Goal: Information Seeking & Learning: Find specific fact

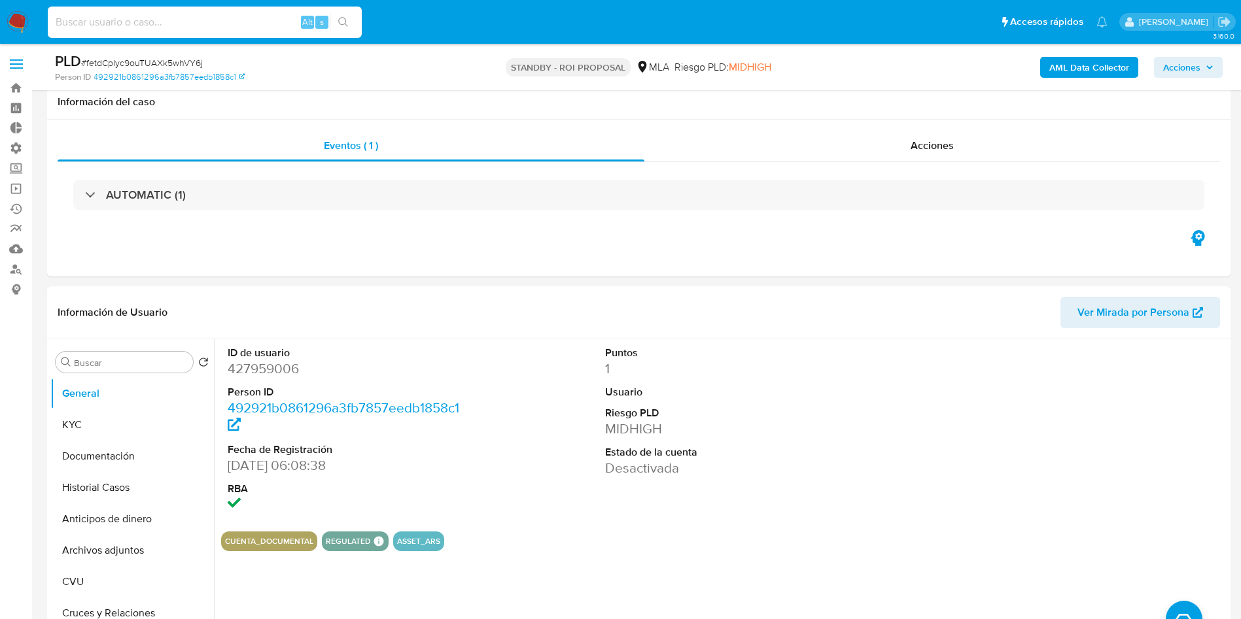
select select "10"
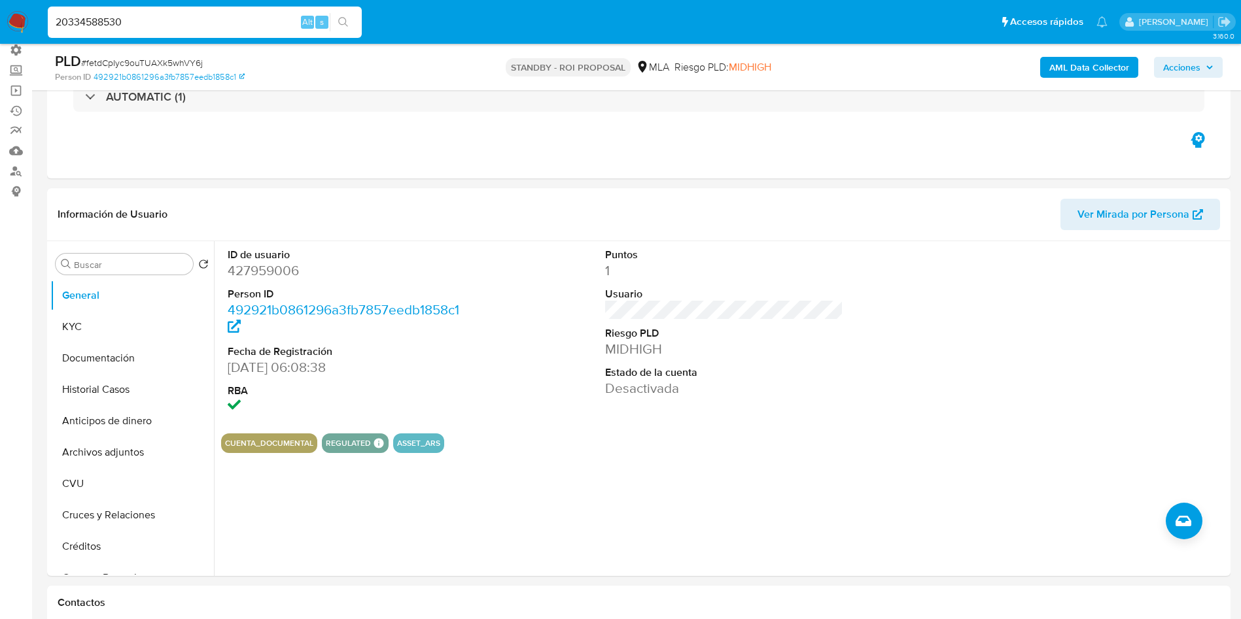
scroll to position [98, 0]
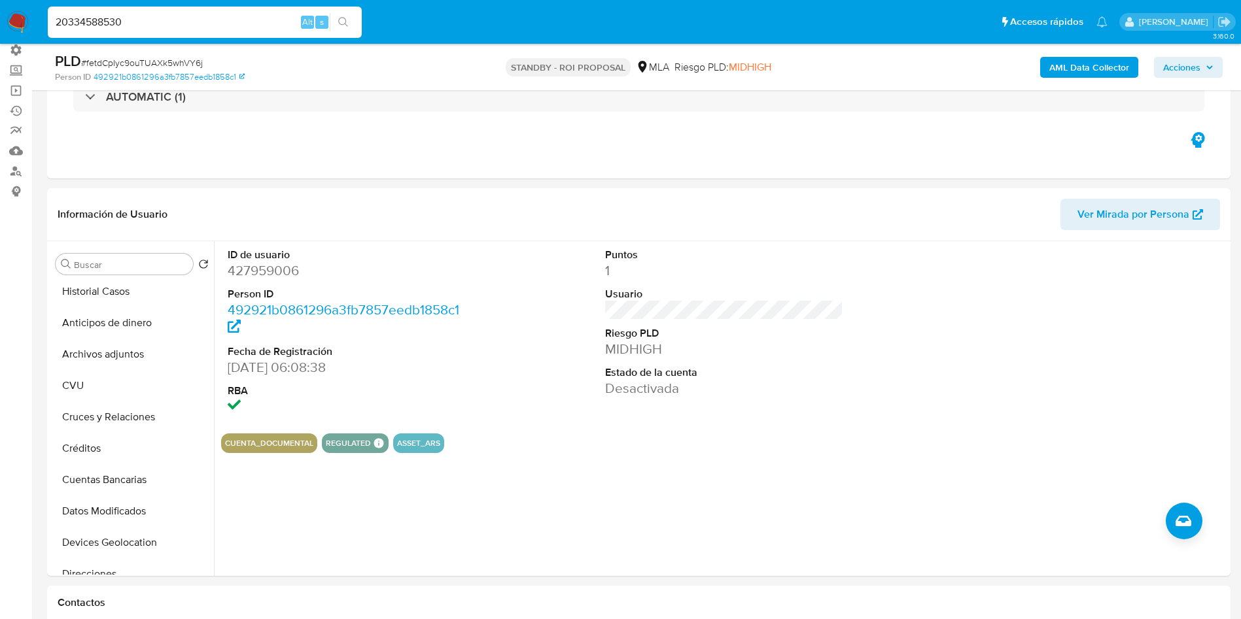
type input "20334588530"
click at [344, 32] on div "20334588530 Alt s" at bounding box center [205, 22] width 314 height 31
click at [349, 18] on button "search-icon" at bounding box center [343, 22] width 27 height 18
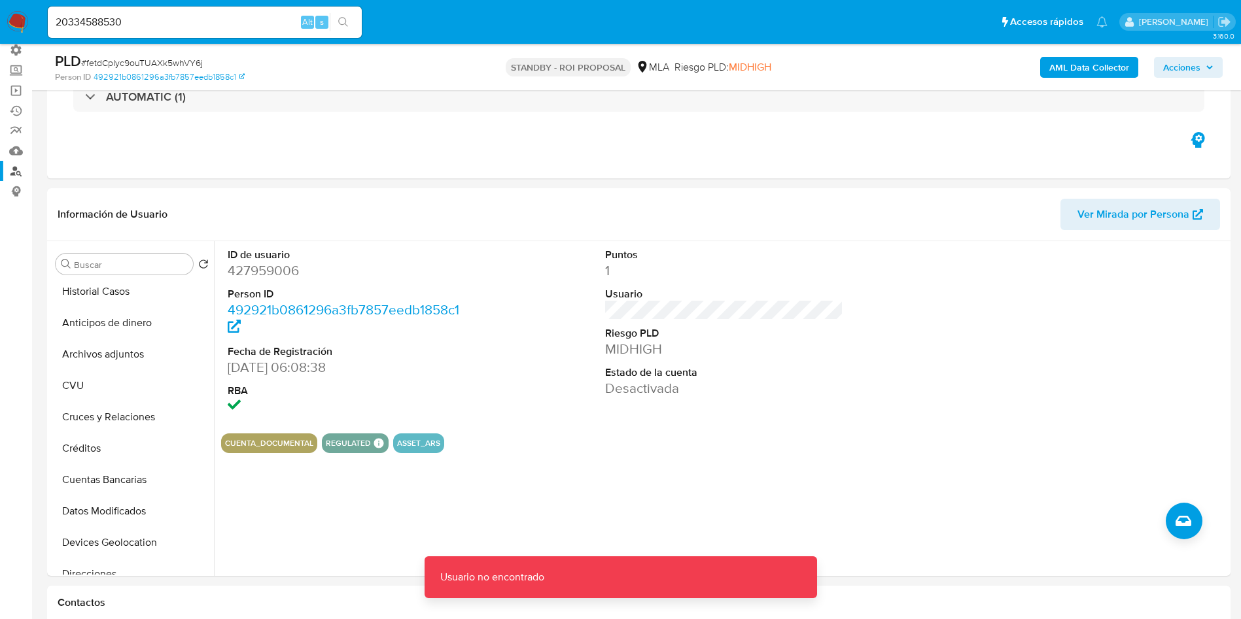
click at [17, 169] on link "Buscador de personas" at bounding box center [78, 171] width 156 height 20
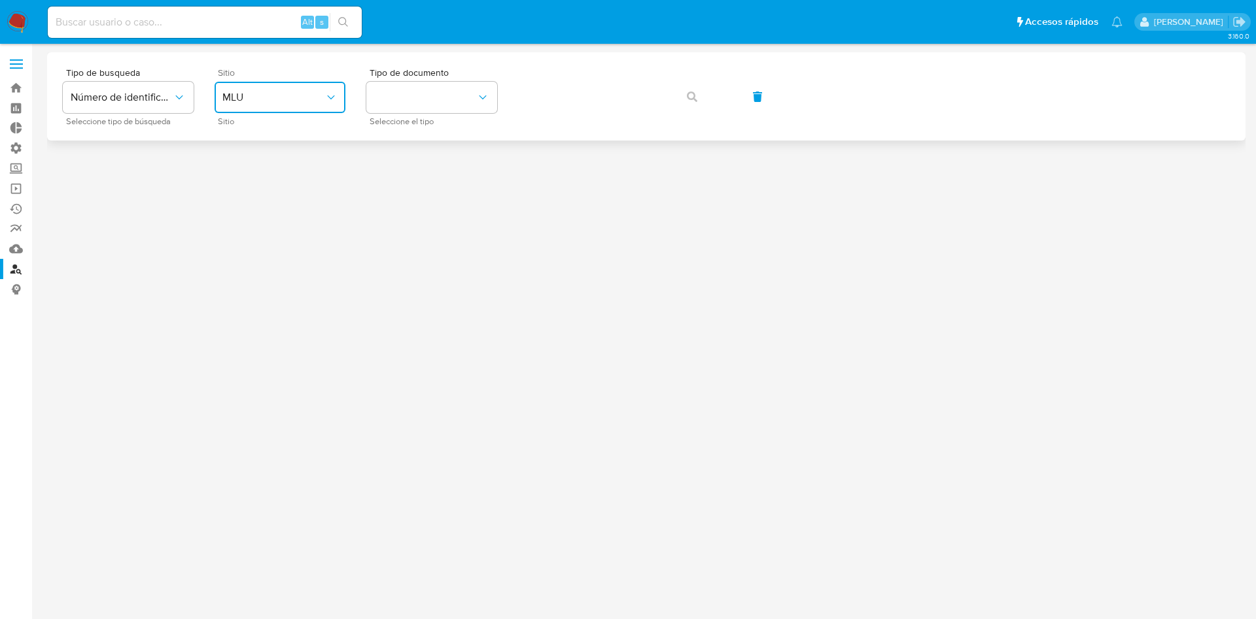
click at [322, 101] on span "MLU" at bounding box center [273, 97] width 102 height 13
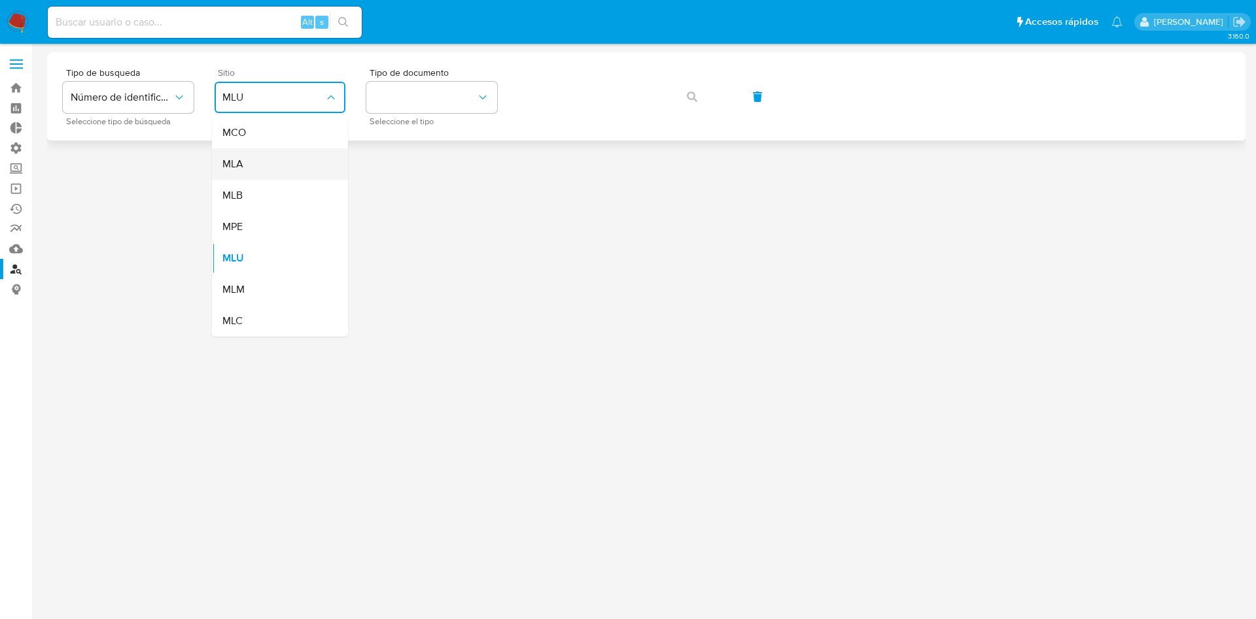
click at [285, 160] on div "MLA" at bounding box center [275, 163] width 107 height 31
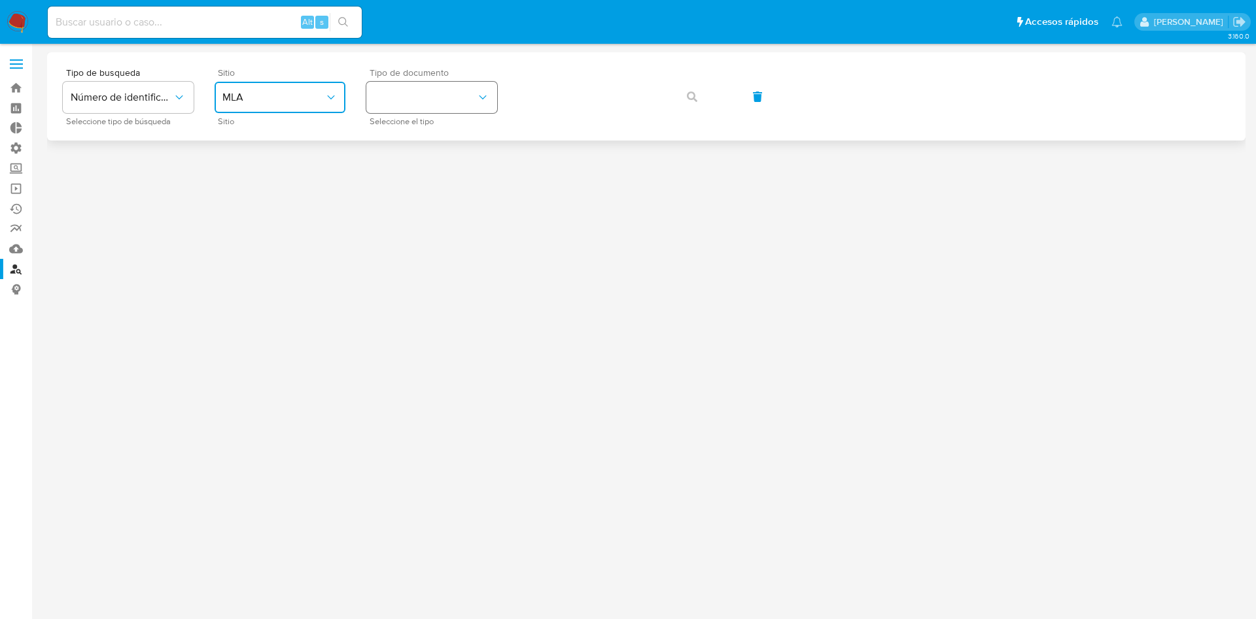
click at [404, 101] on button "identificationType" at bounding box center [431, 97] width 131 height 31
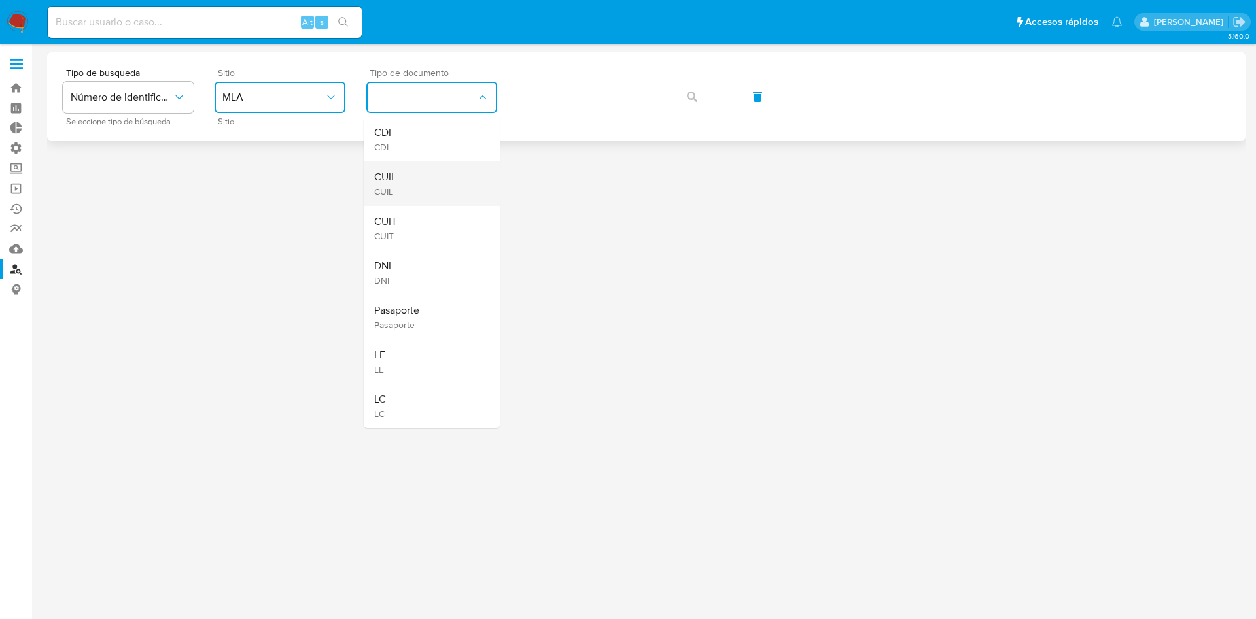
click at [408, 175] on div "CUIL CUIL" at bounding box center [427, 184] width 107 height 44
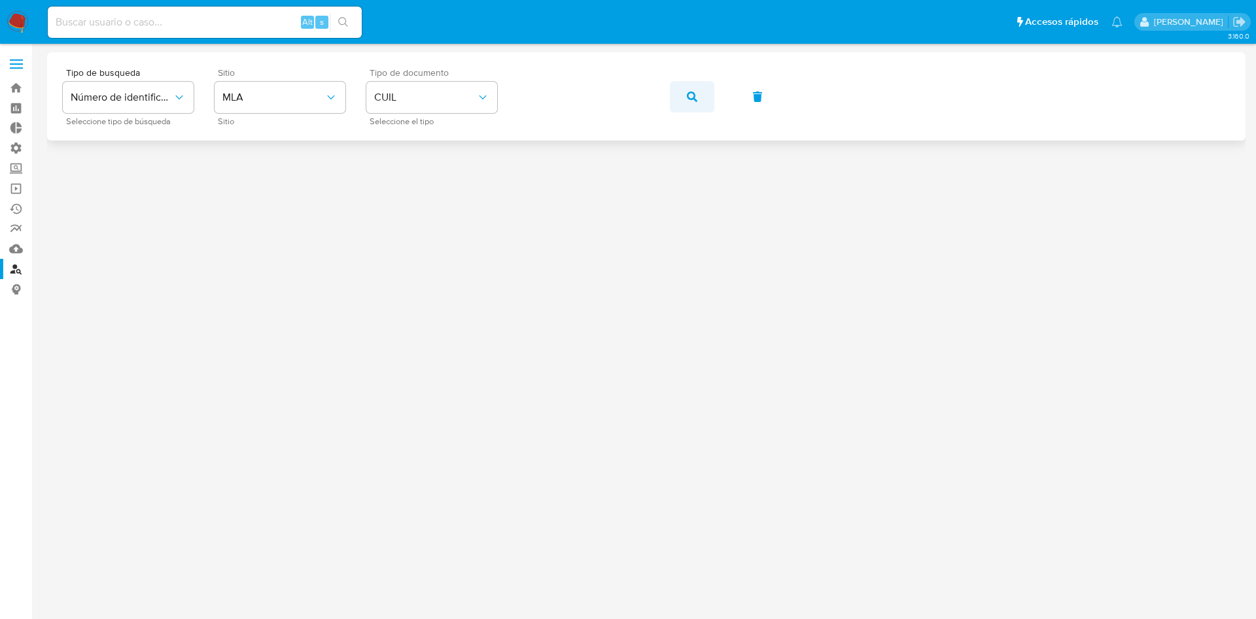
click at [687, 101] on span "button" at bounding box center [692, 96] width 10 height 29
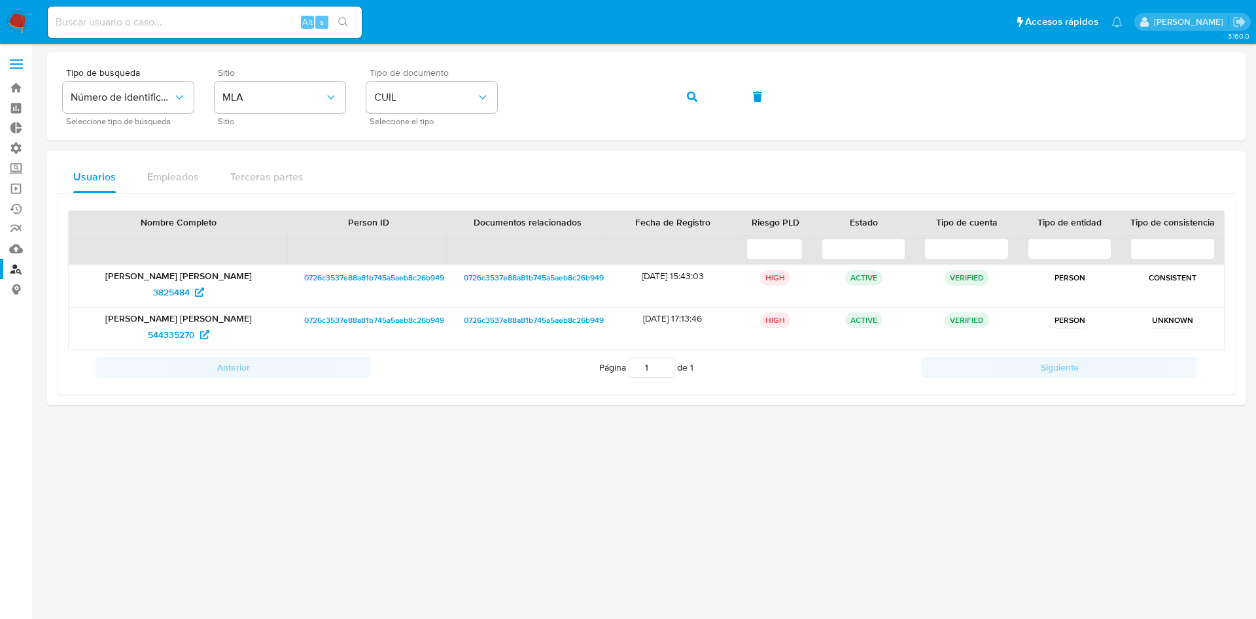
click at [238, 31] on div "Alt s" at bounding box center [205, 22] width 314 height 31
click at [238, 25] on input at bounding box center [205, 22] width 314 height 17
paste input "AbnxPWAftN7r1WRxqJDdqBrQ"
type input "AbnxPWAftN7r1WRxqJDdqBrQ"
click at [351, 26] on button "search-icon" at bounding box center [343, 22] width 27 height 18
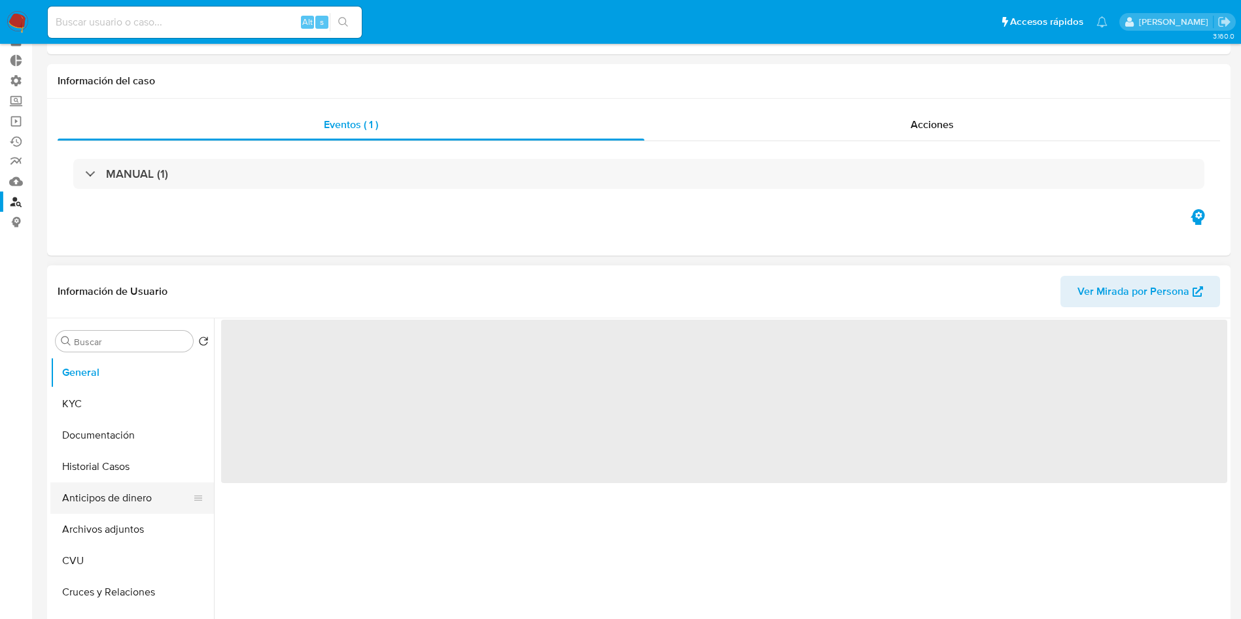
scroll to position [98, 0]
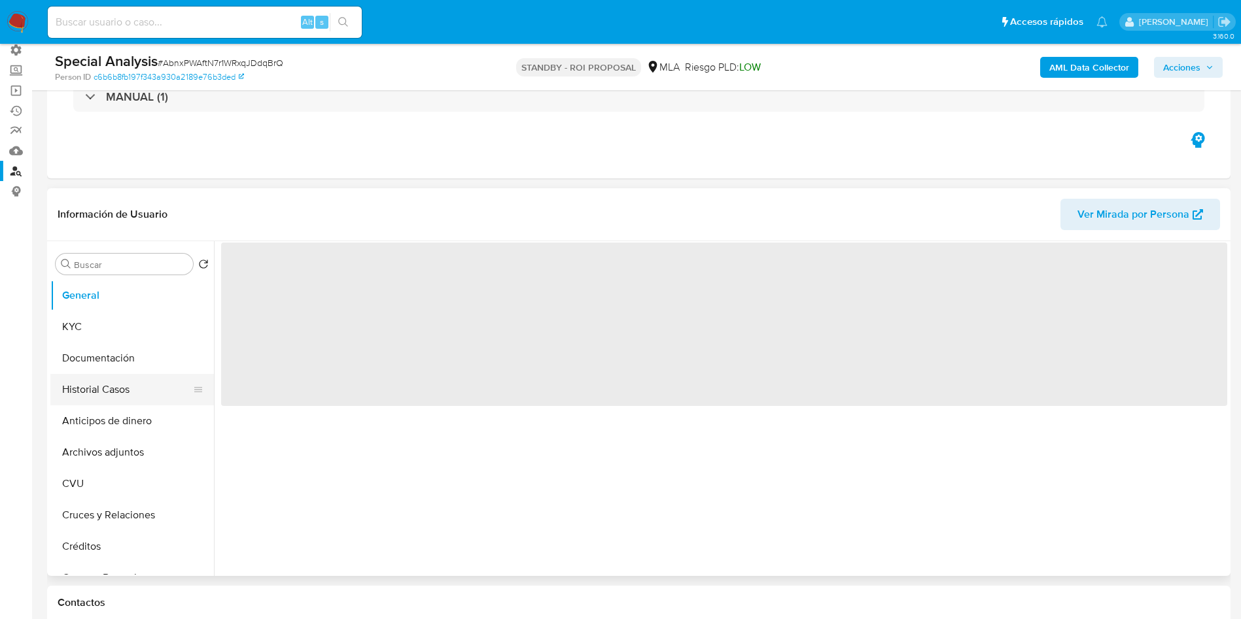
click at [122, 384] on button "Historial Casos" at bounding box center [126, 389] width 153 height 31
select select "10"
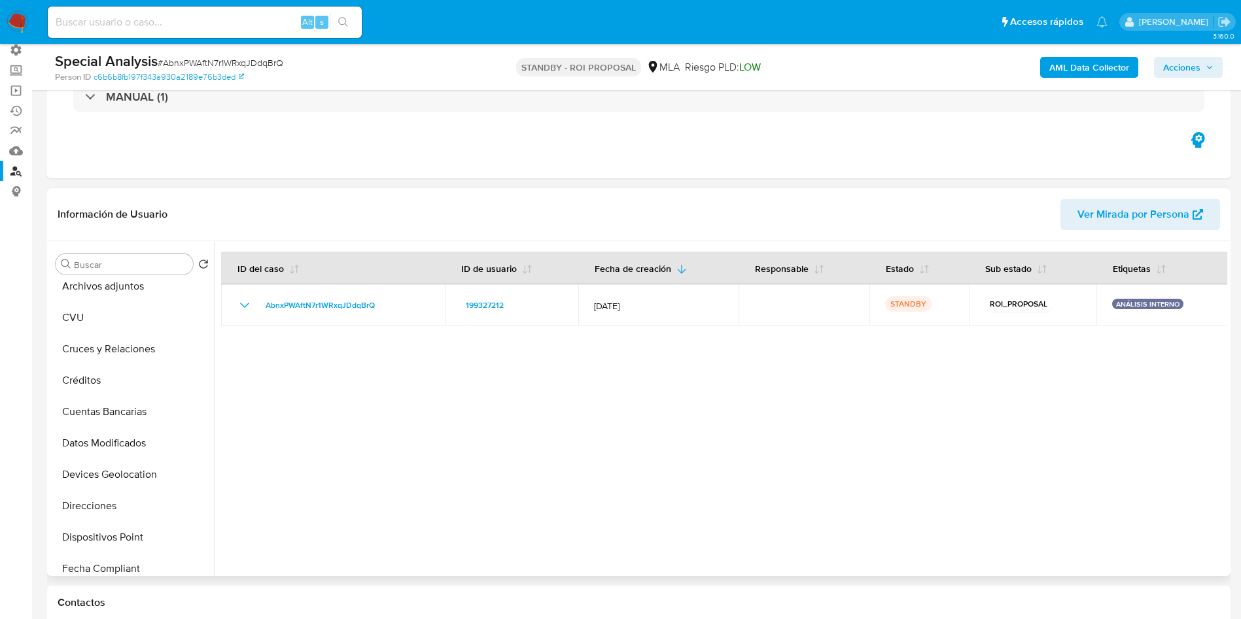
scroll to position [589, 0]
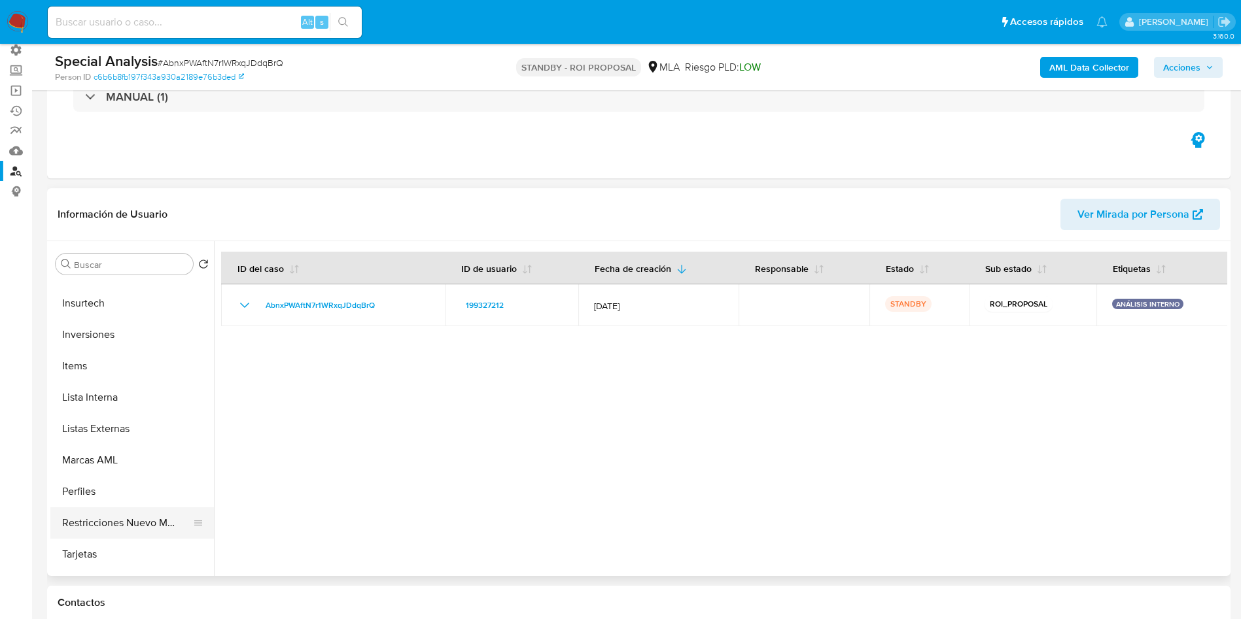
click at [124, 519] on button "Restricciones Nuevo Mundo" at bounding box center [126, 523] width 153 height 31
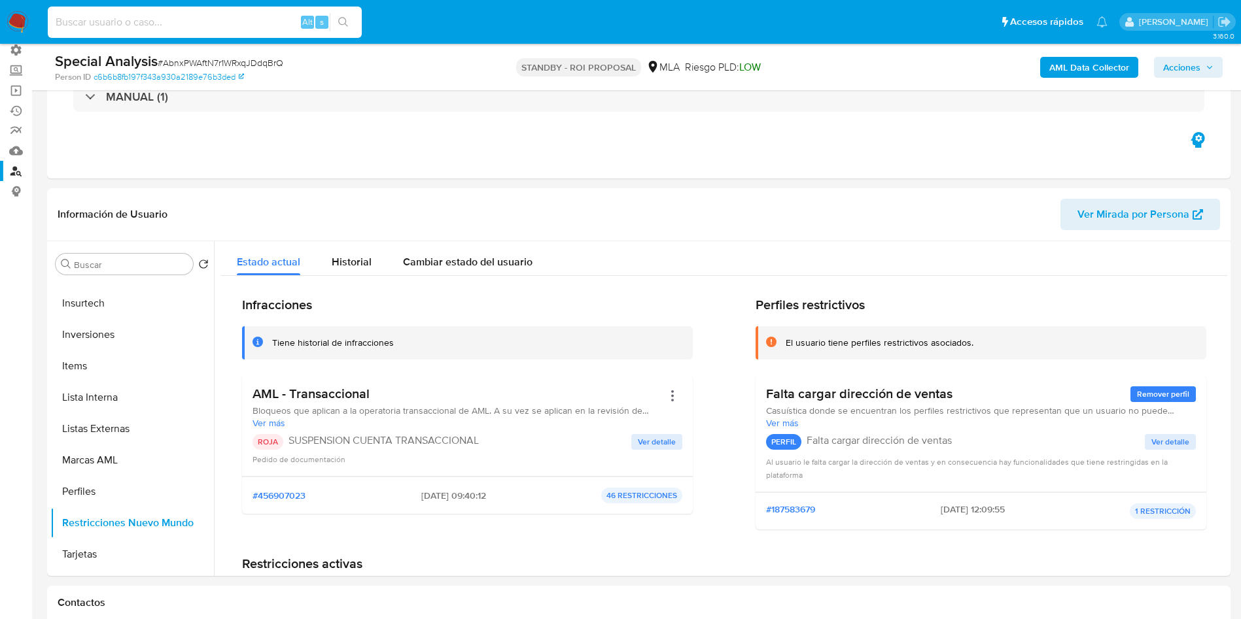
click at [203, 21] on input at bounding box center [205, 22] width 314 height 17
paste input "Way55LykG0yfpmeugw9xwCXp"
type input "Way55LykG0yfpmeugw9xwCXp"
click at [350, 24] on button "search-icon" at bounding box center [343, 22] width 27 height 18
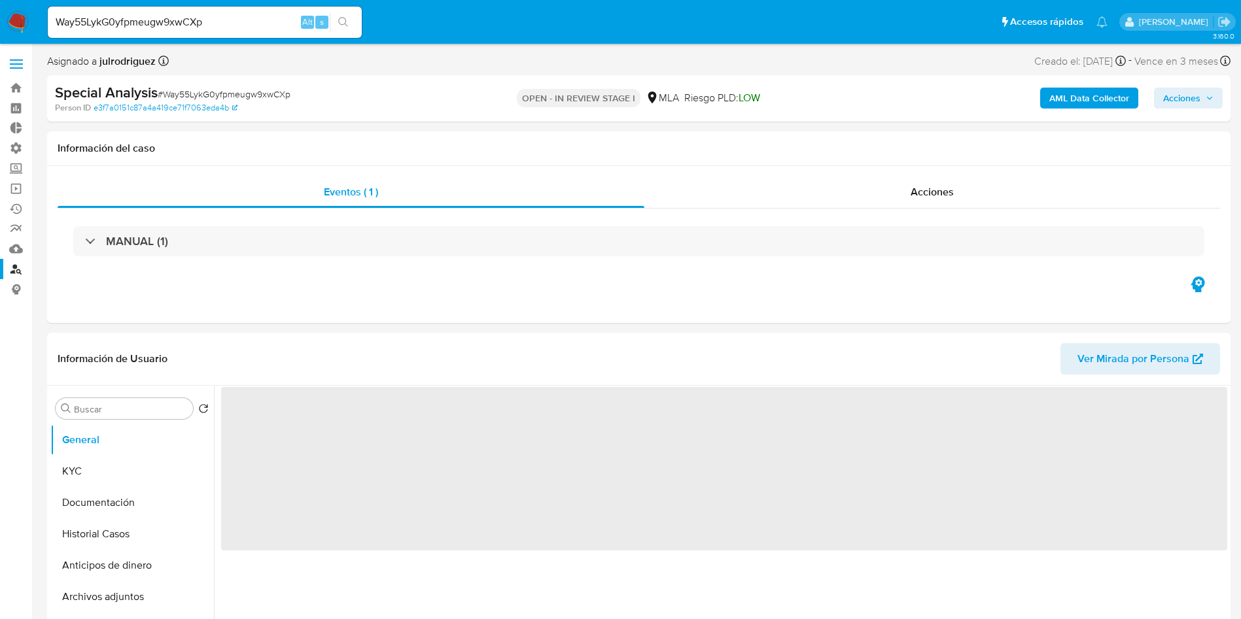
select select "10"
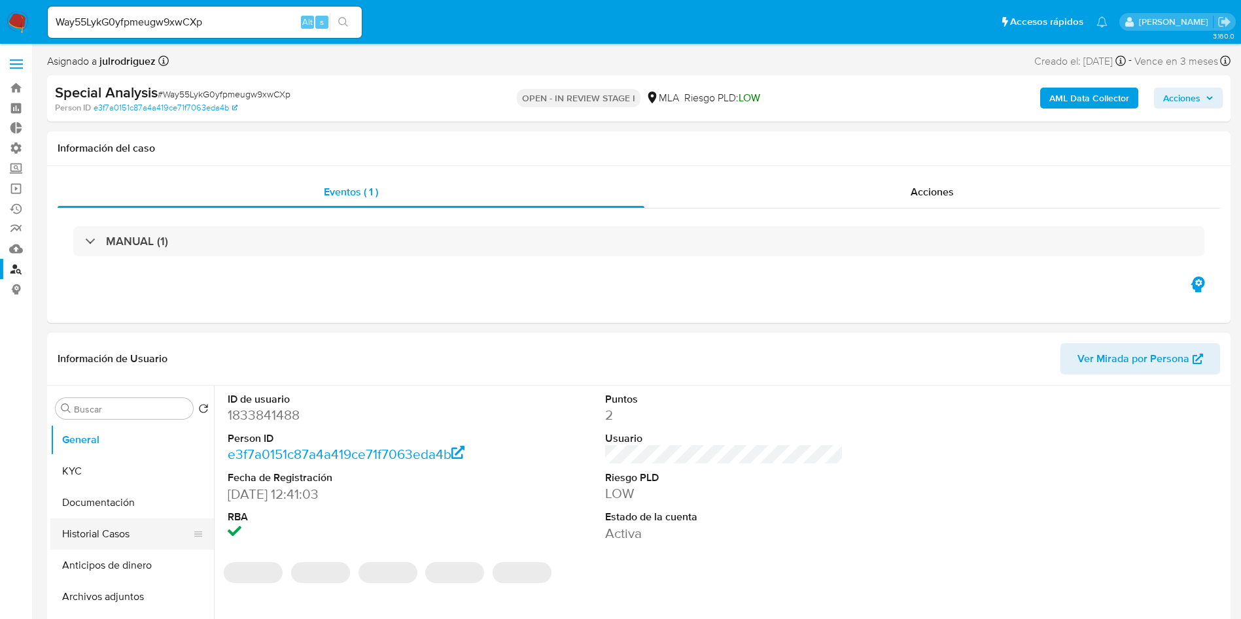
click at [128, 523] on button "Historial Casos" at bounding box center [126, 534] width 153 height 31
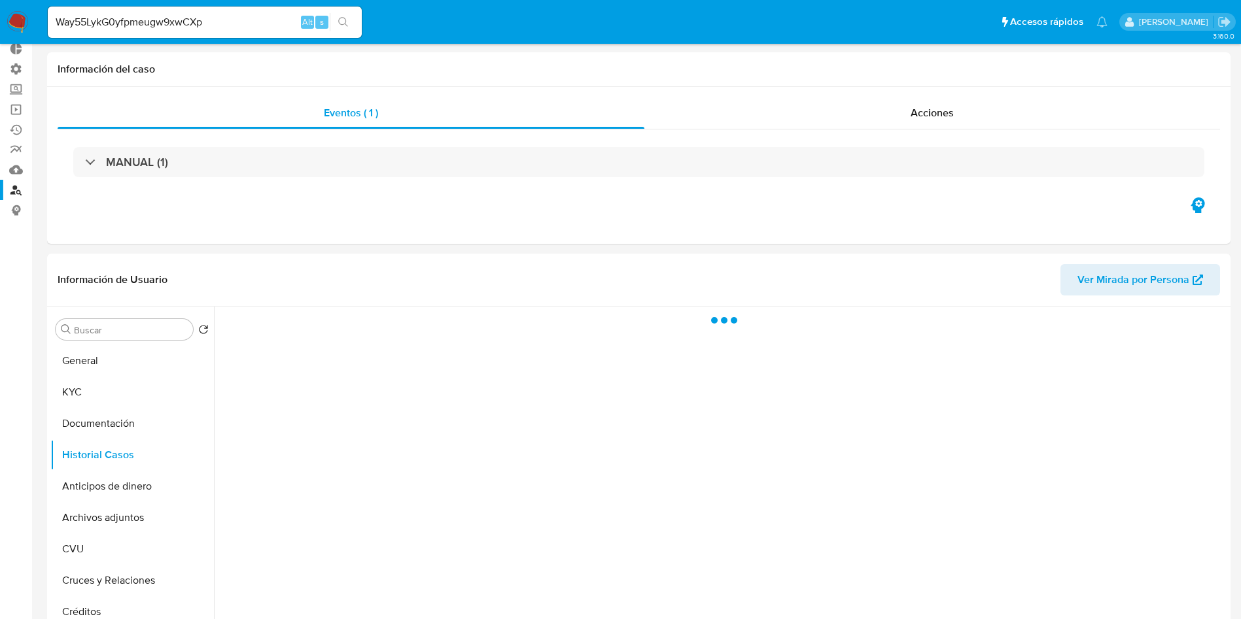
scroll to position [98, 0]
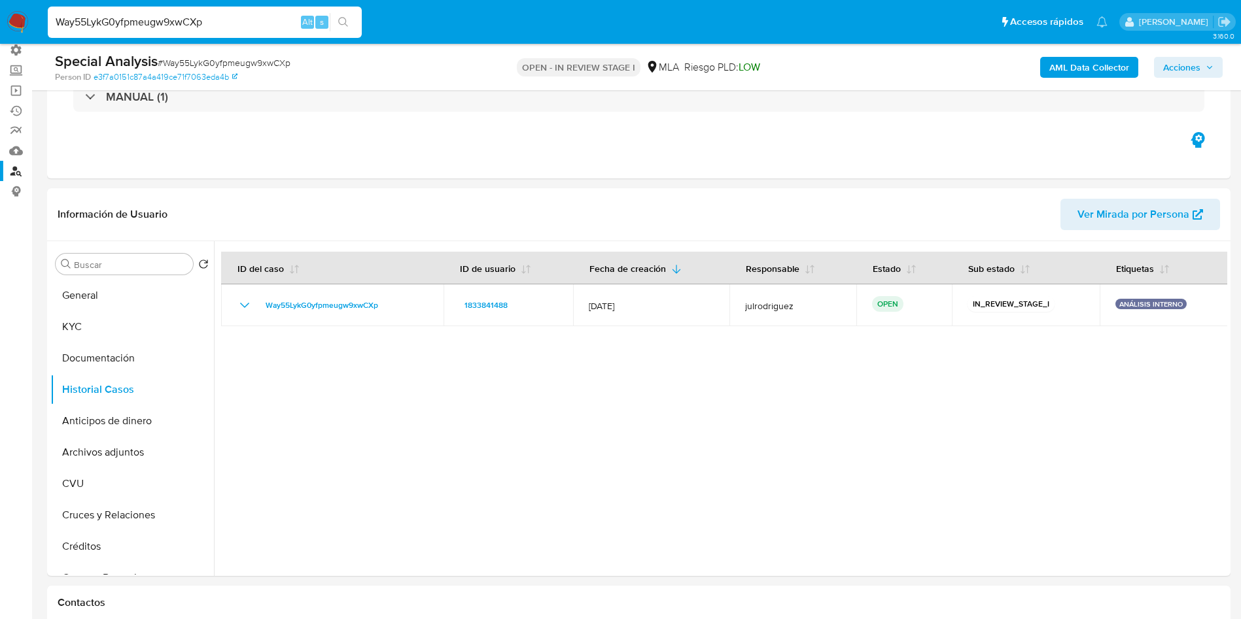
click at [247, 14] on input "Way55LykG0yfpmeugw9xwCXp" at bounding box center [205, 22] width 314 height 17
paste input "lfnUFagrxfzpCTOb682tYPhv"
type input "lfnUFagrxfzpCTOb682tYPhv"
click at [341, 23] on icon "search-icon" at bounding box center [343, 22] width 10 height 10
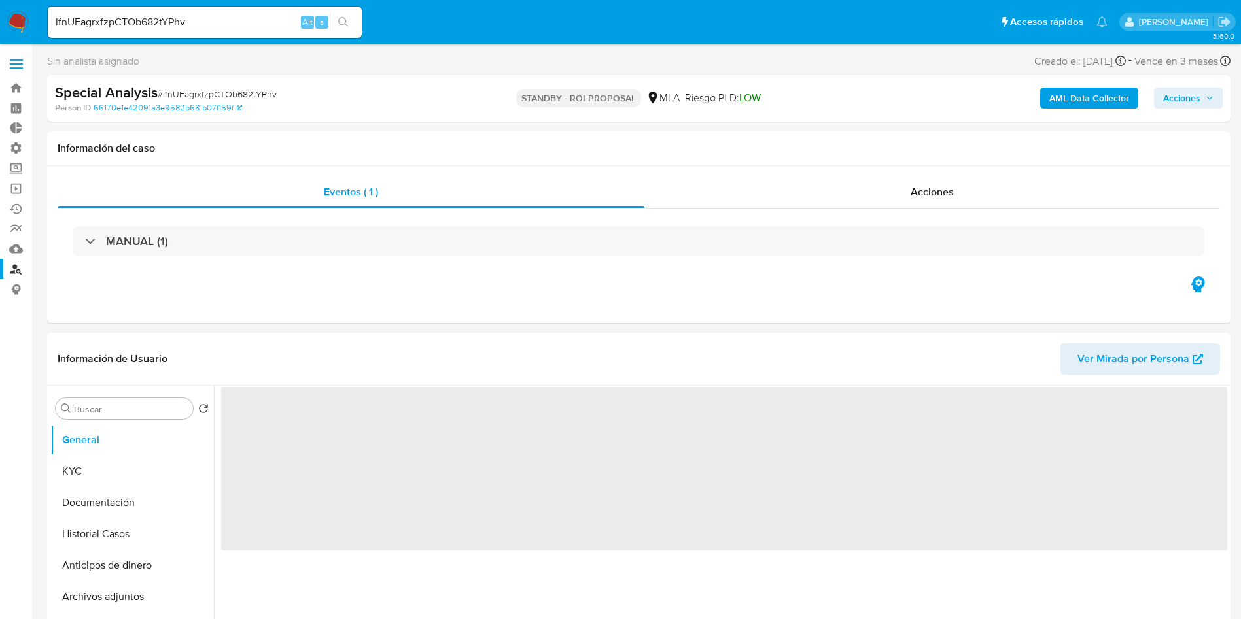
select select "10"
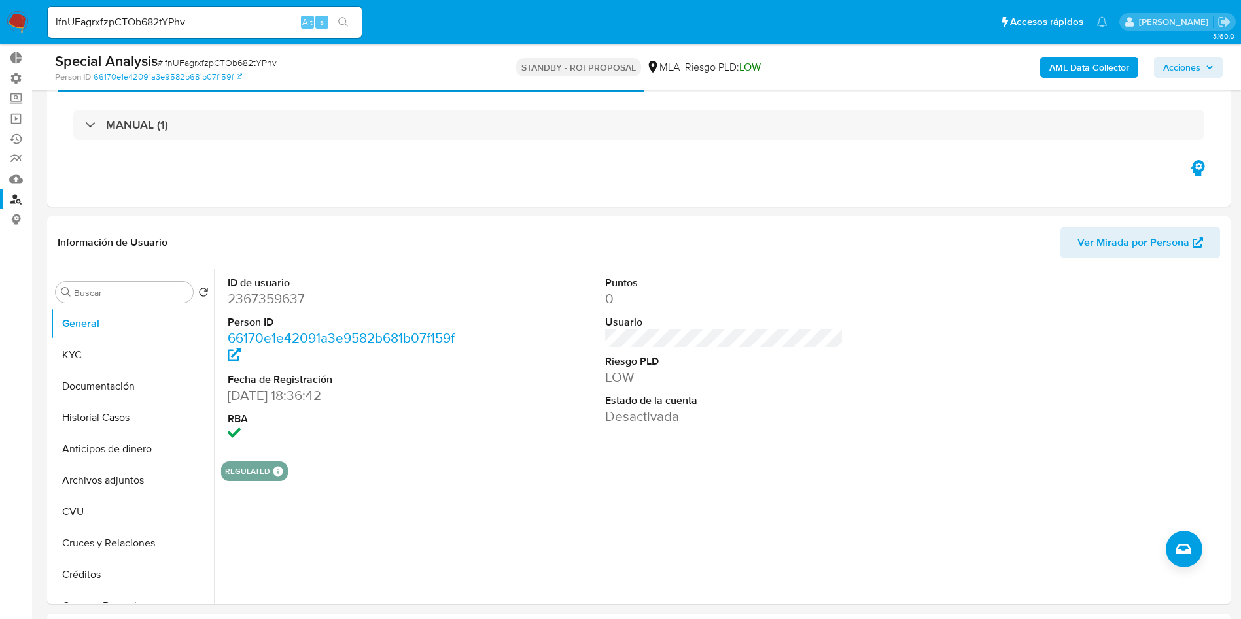
scroll to position [196, 0]
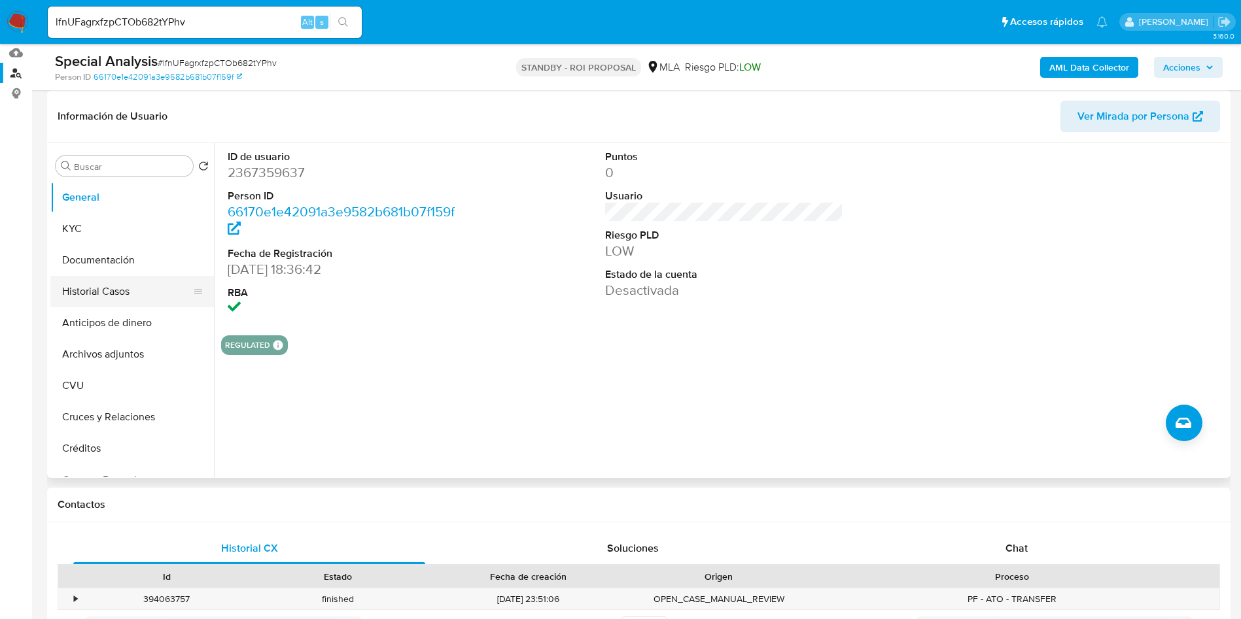
click at [114, 294] on button "Historial Casos" at bounding box center [126, 291] width 153 height 31
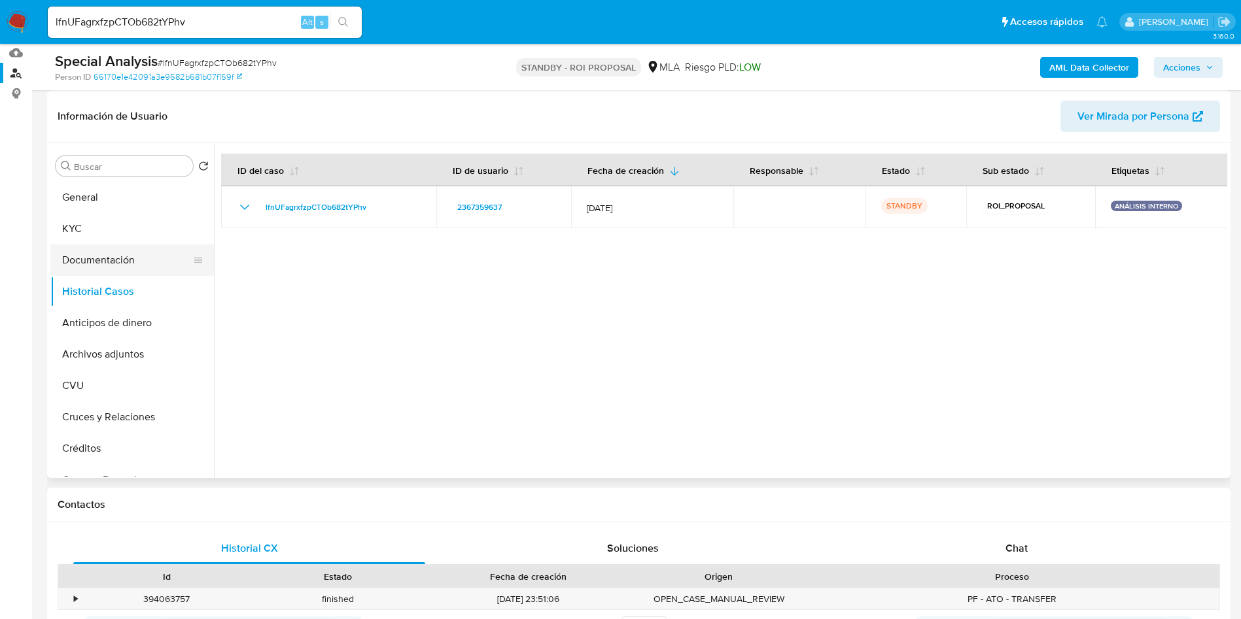
click at [102, 269] on button "Documentación" at bounding box center [126, 260] width 153 height 31
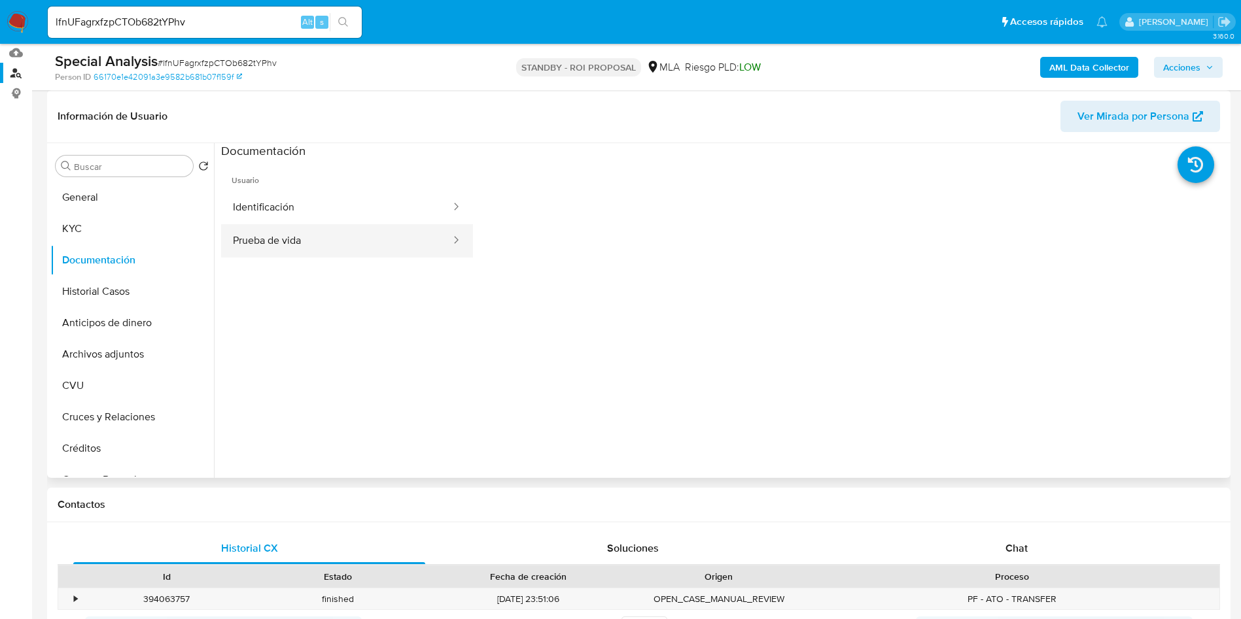
click at [296, 232] on button "Prueba de vida" at bounding box center [336, 240] width 231 height 33
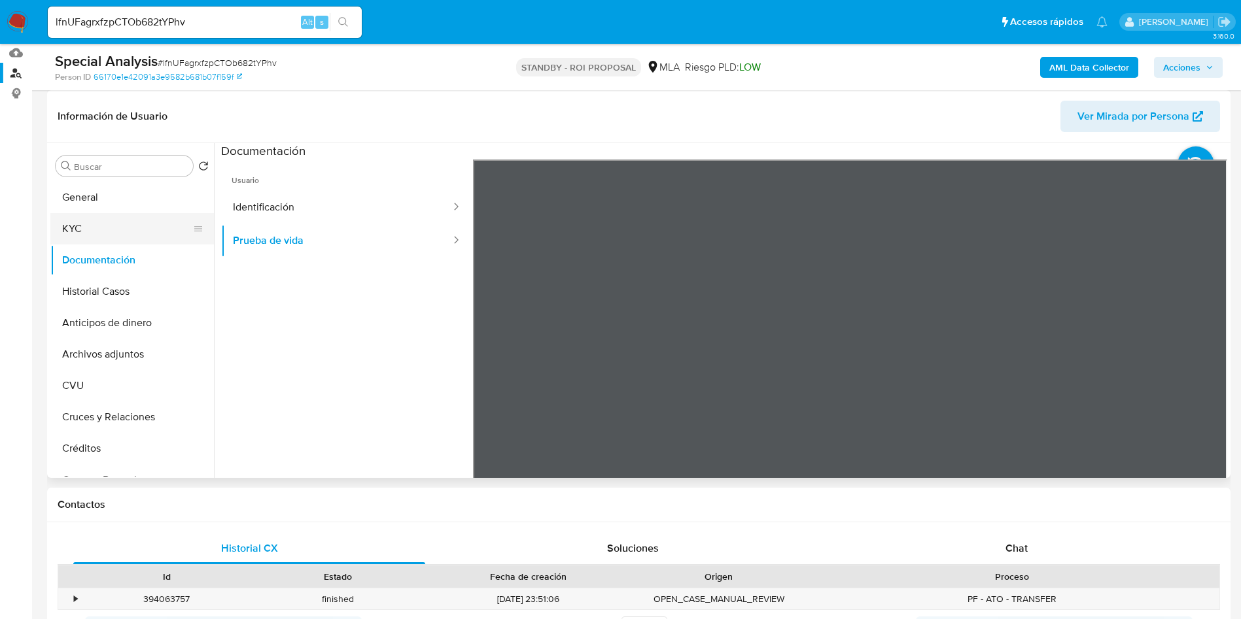
click at [128, 239] on button "KYC" at bounding box center [126, 228] width 153 height 31
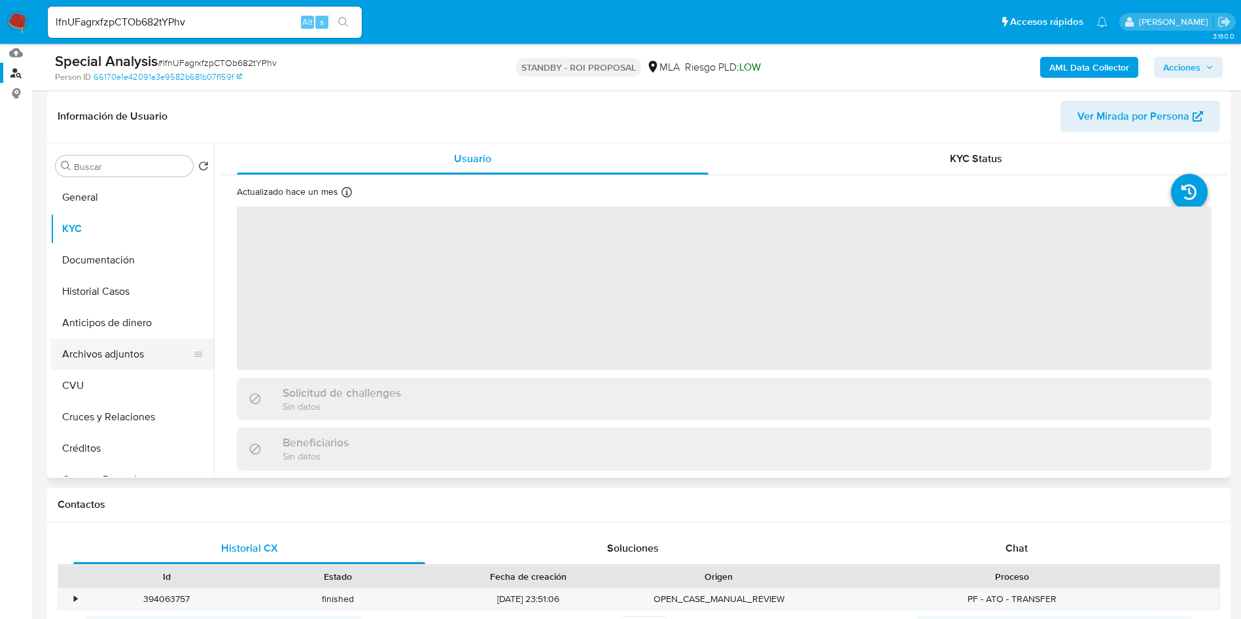
click at [135, 360] on button "Archivos adjuntos" at bounding box center [126, 354] width 153 height 31
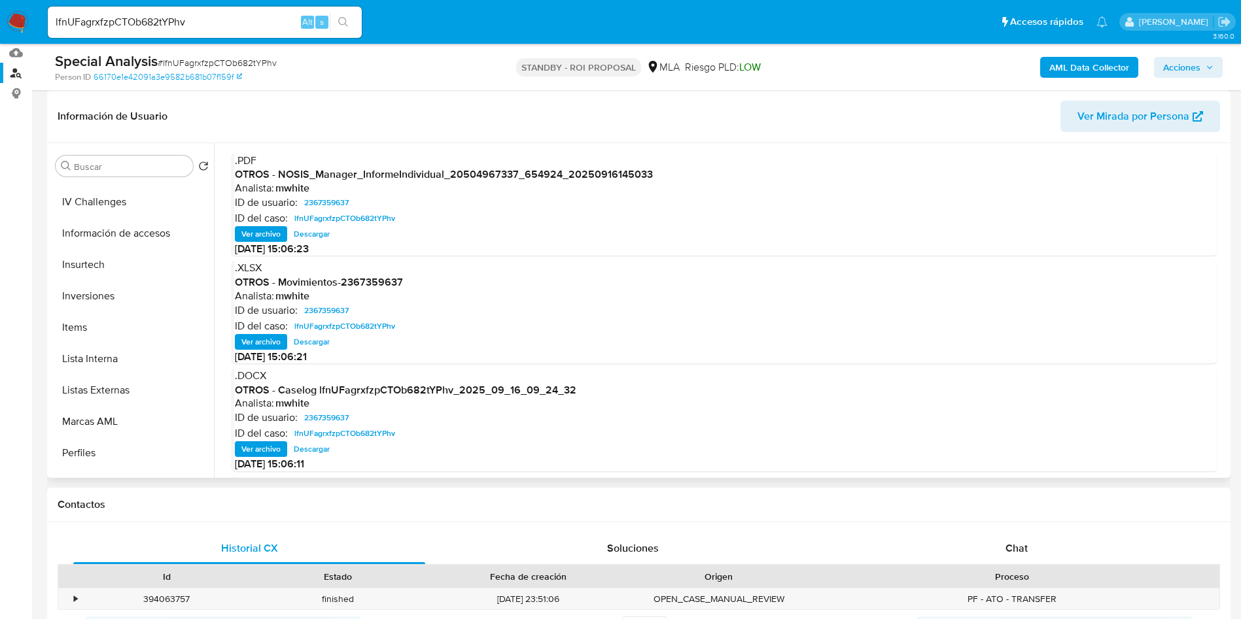
scroll to position [589, 0]
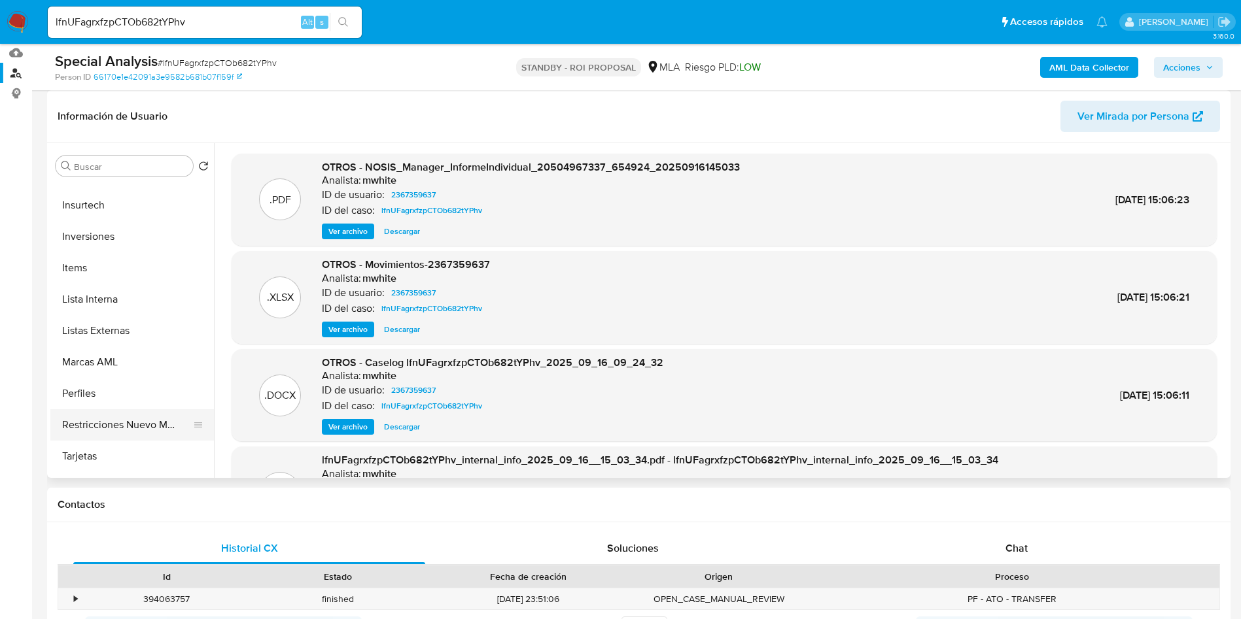
click at [111, 423] on button "Restricciones Nuevo Mundo" at bounding box center [126, 424] width 153 height 31
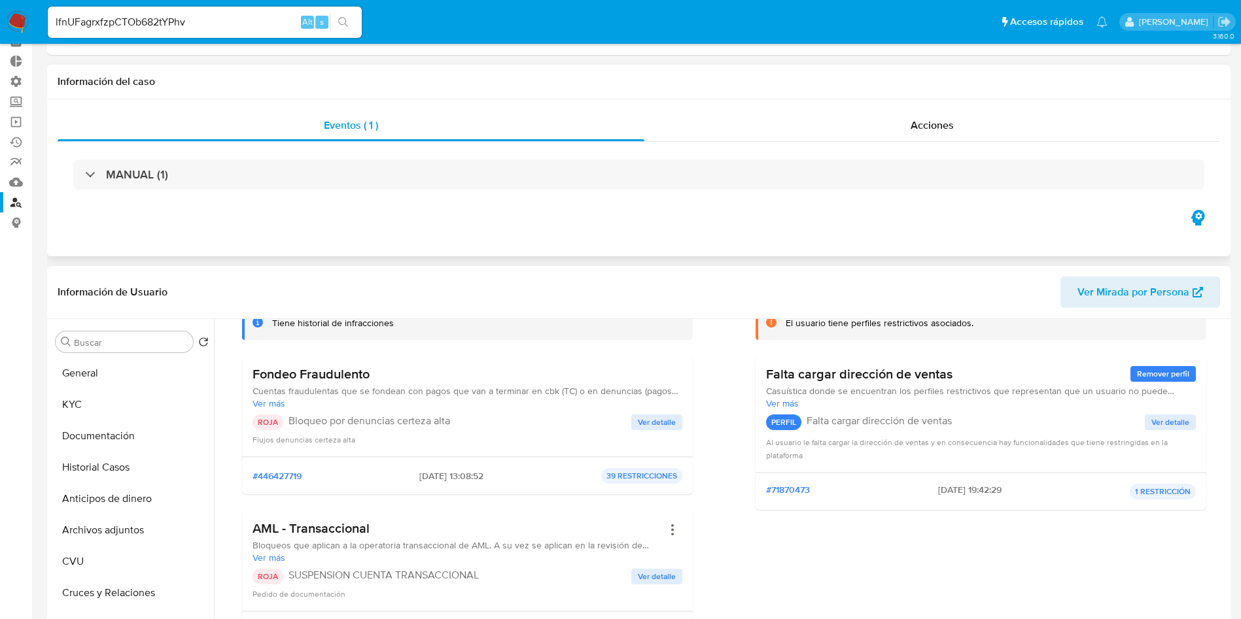
scroll to position [0, 0]
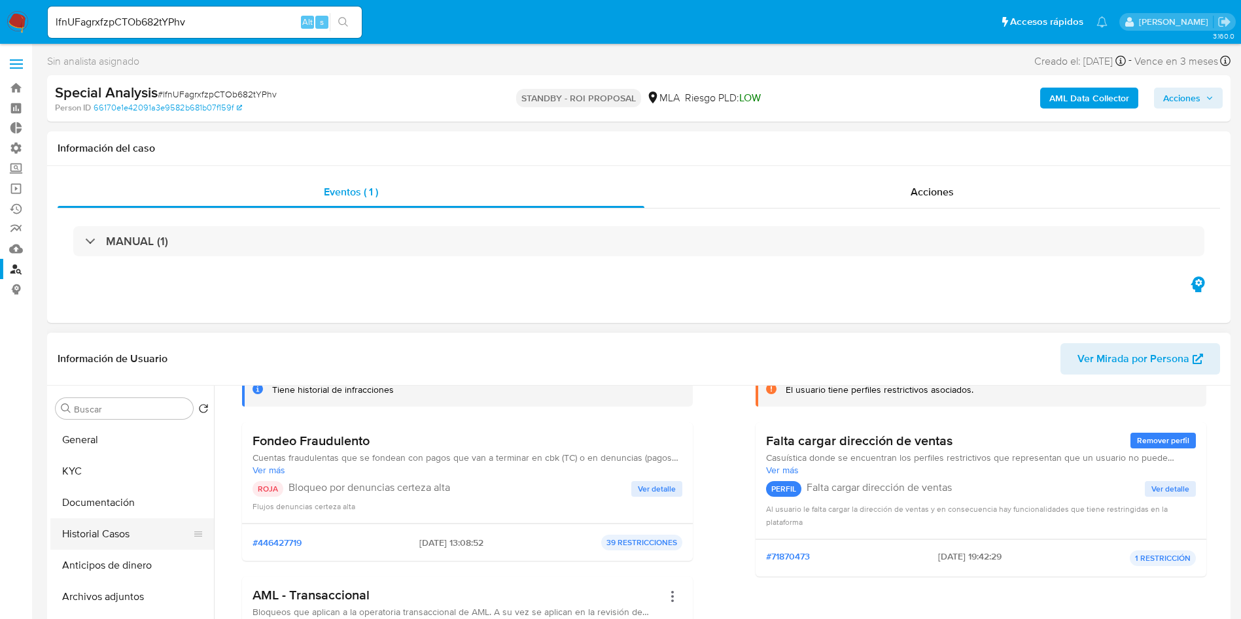
click at [106, 532] on button "Historial Casos" at bounding box center [126, 534] width 153 height 31
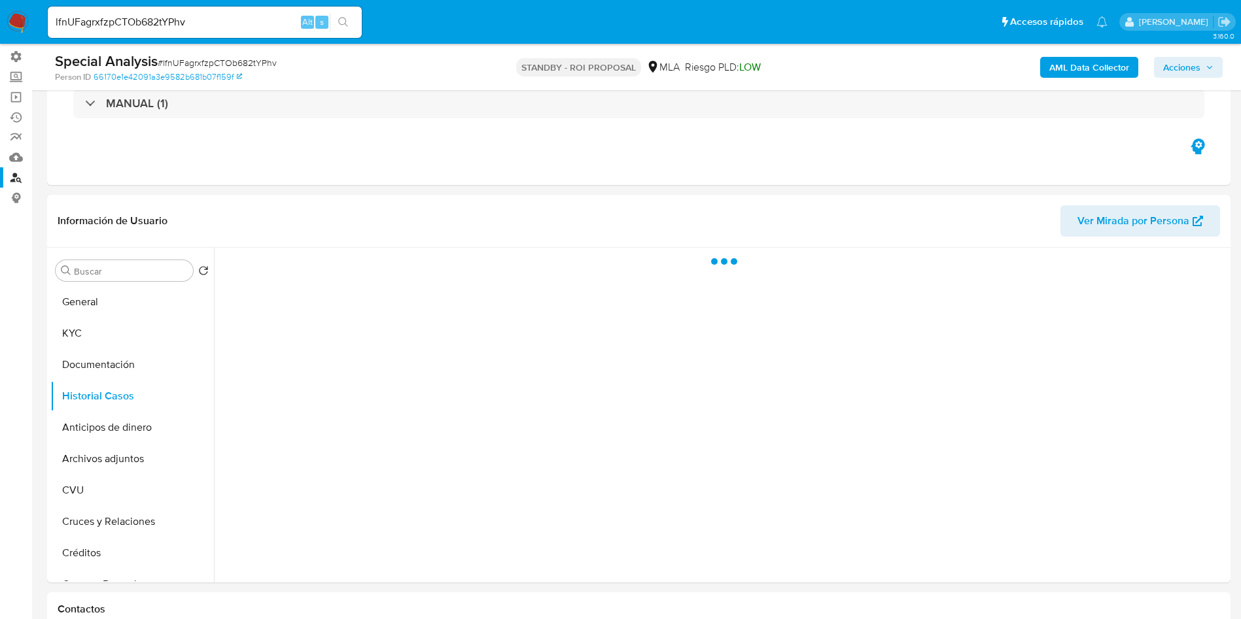
scroll to position [196, 0]
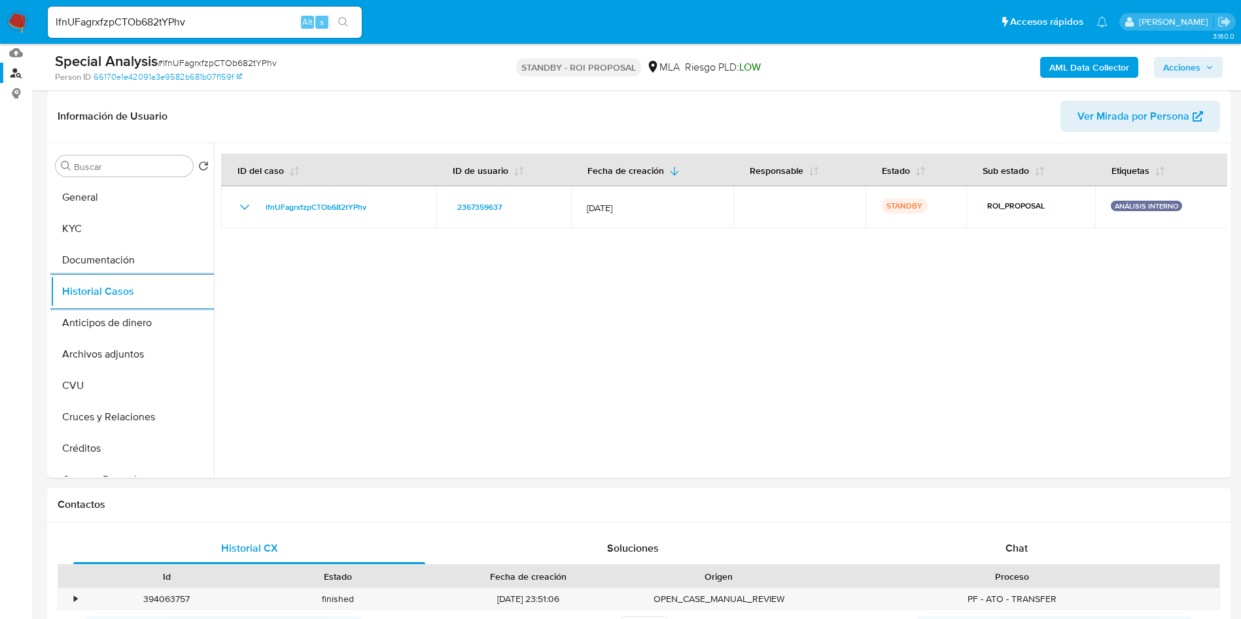
click at [237, 18] on input "lfnUFagrxfzpCTOb682tYPhv" at bounding box center [205, 22] width 314 height 17
click at [237, 17] on input "lfnUFagrxfzpCTOb682tYPhv" at bounding box center [205, 22] width 314 height 17
paste input "HV8MflCfRQKIdbsoP4rRj2PS"
type input "HV8MflCfRQKIdbsoP4rRj2PS"
click at [355, 21] on button "search-icon" at bounding box center [343, 22] width 27 height 18
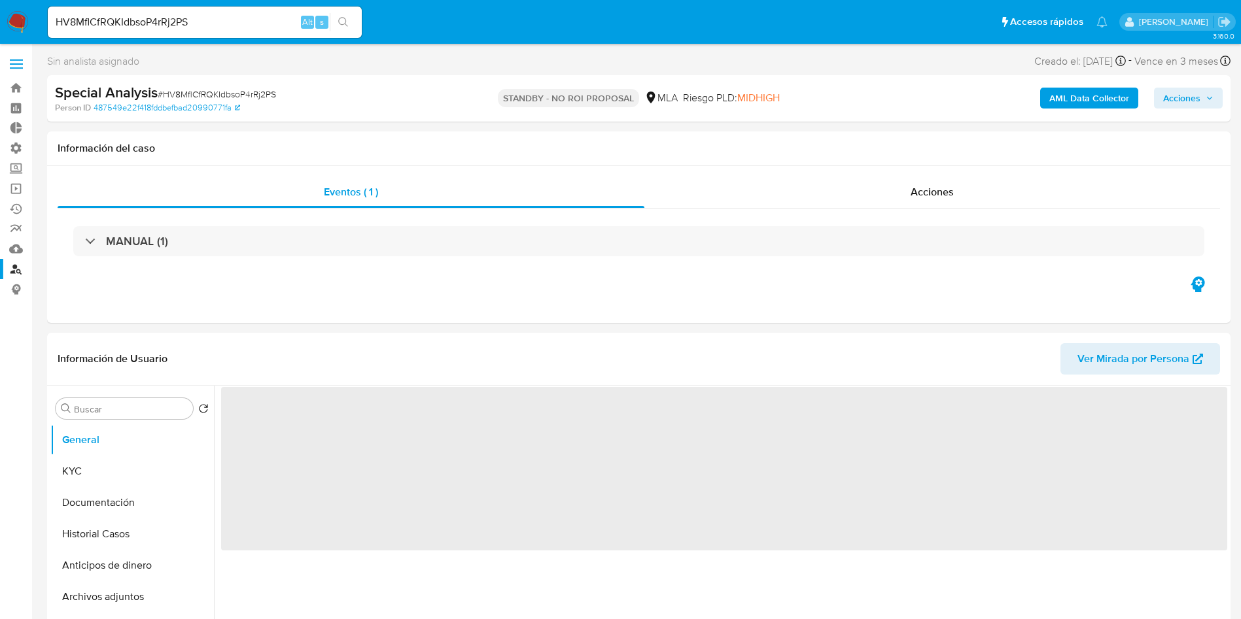
select select "10"
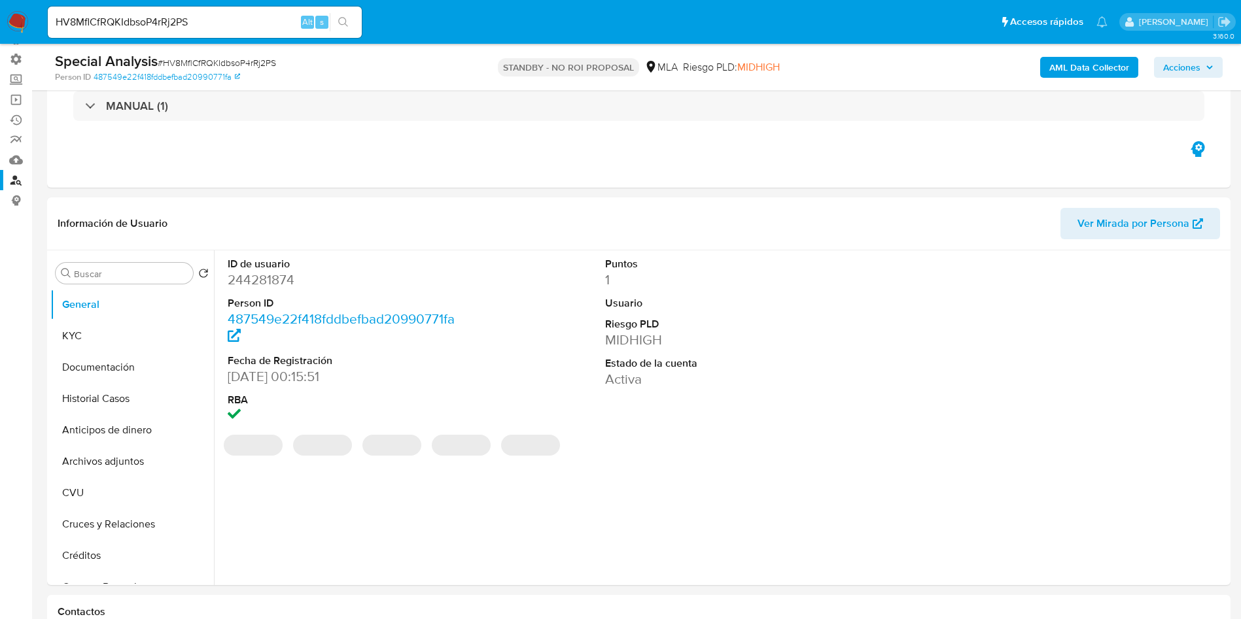
scroll to position [196, 0]
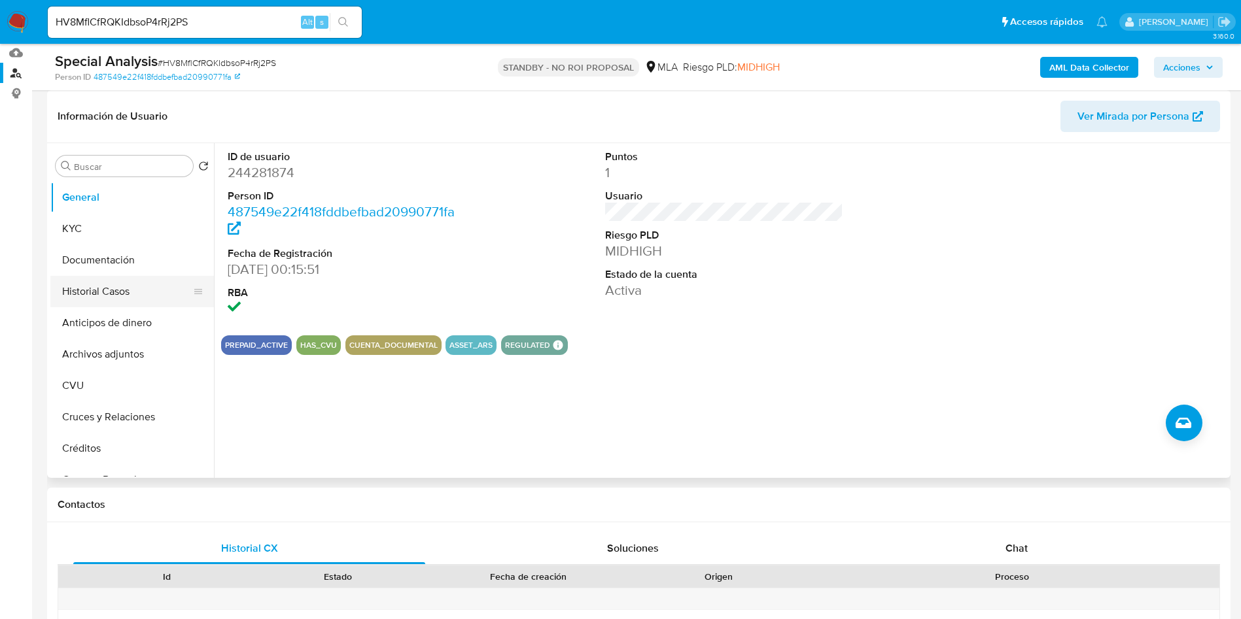
click at [109, 294] on button "Historial Casos" at bounding box center [126, 291] width 153 height 31
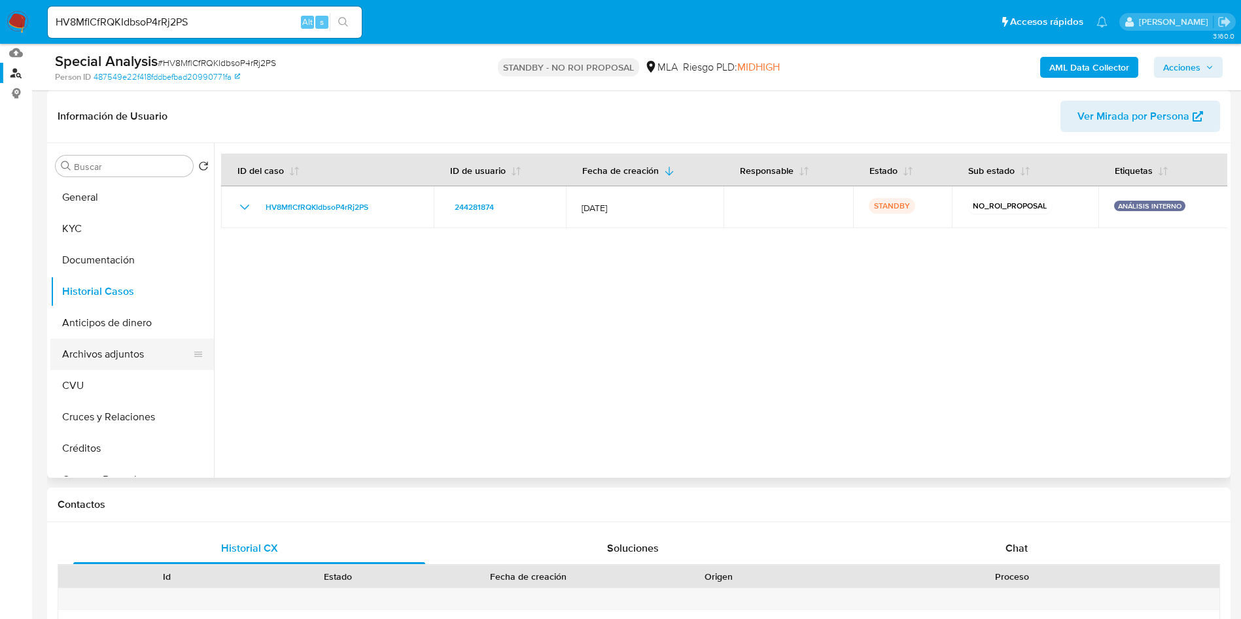
click at [148, 342] on button "Archivos adjuntos" at bounding box center [126, 354] width 153 height 31
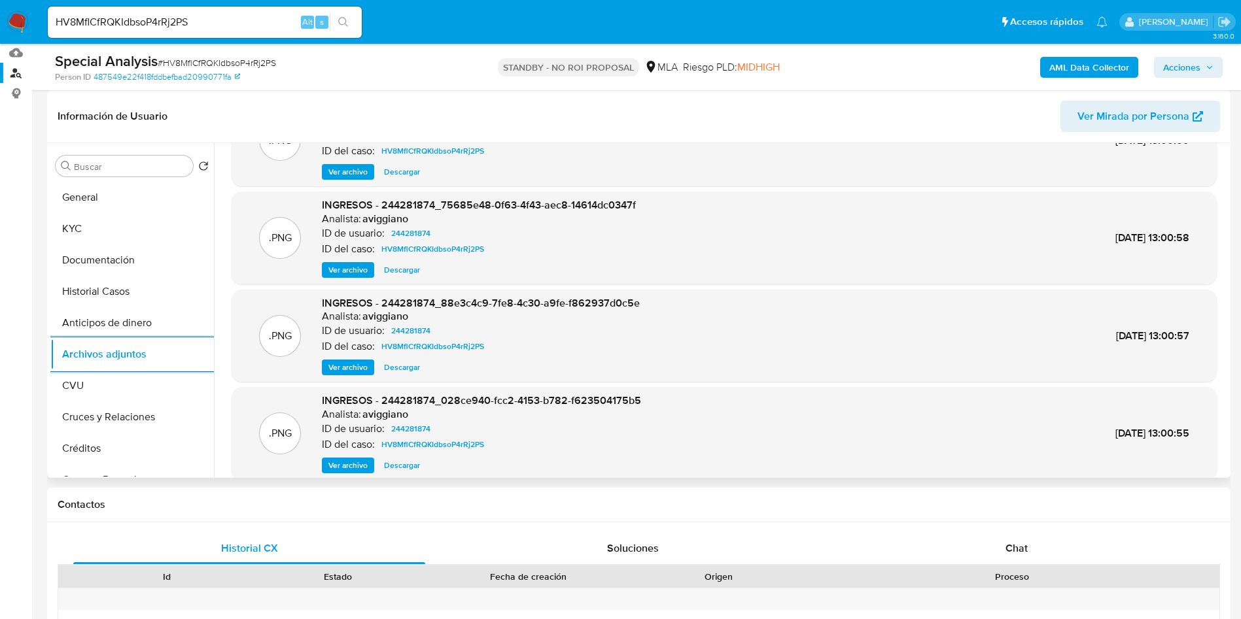
scroll to position [98, 0]
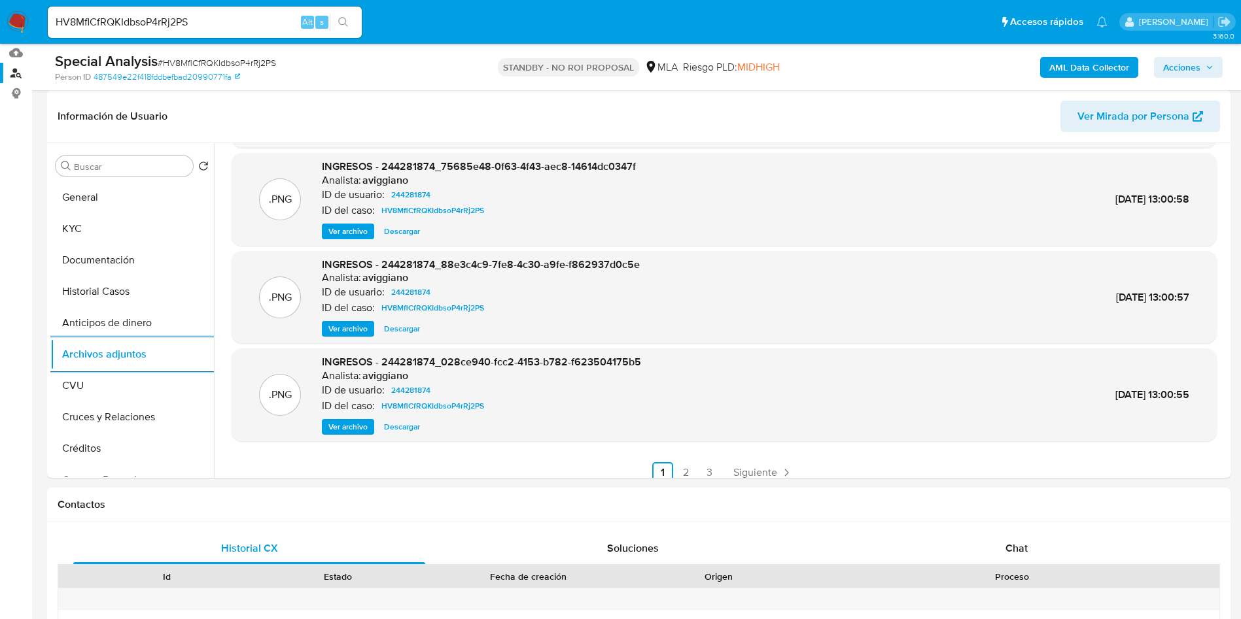
click at [191, 23] on input "HV8MflCfRQKIdbsoP4rRj2PS" at bounding box center [205, 22] width 314 height 17
paste input "UTuDJrQTJIsp2MSUWbR8gu8u"
type input "UTuDJrQTJIsp2MSUWbR8gu8u"
click at [349, 19] on button "search-icon" at bounding box center [343, 22] width 27 height 18
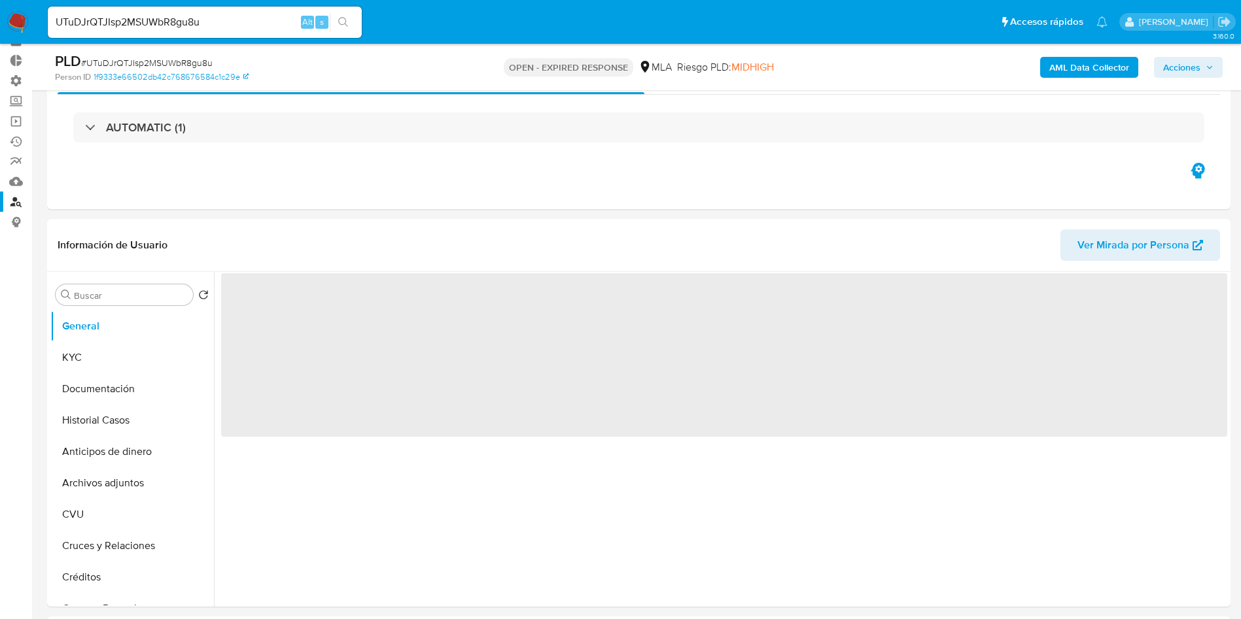
scroll to position [98, 0]
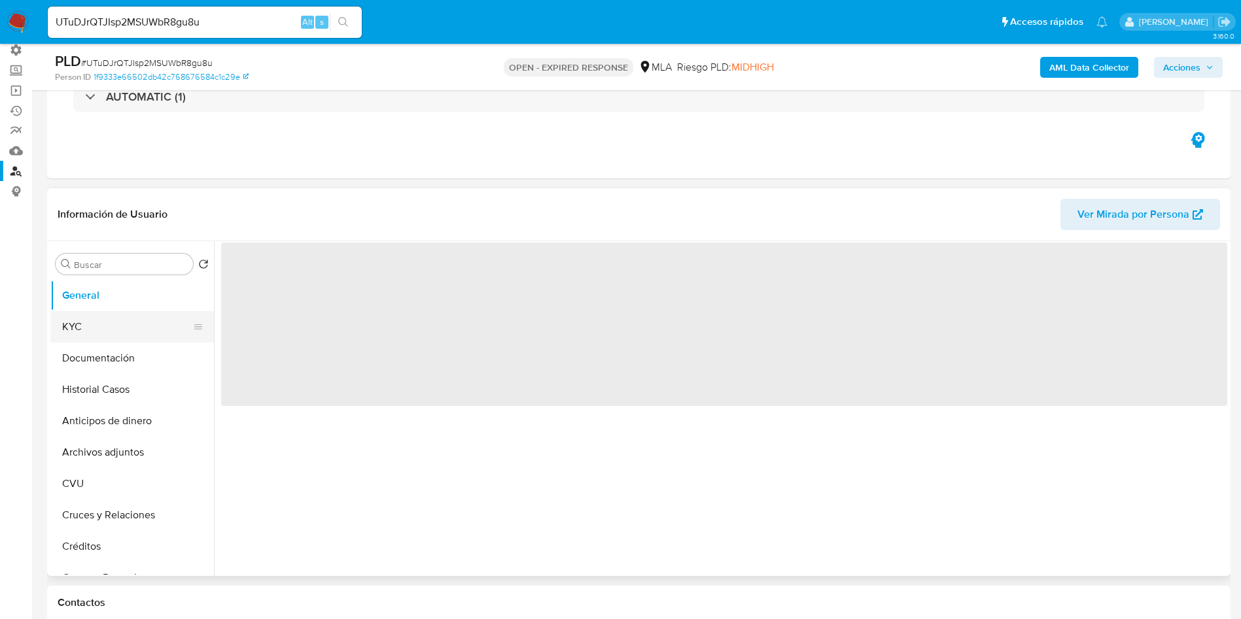
select select "10"
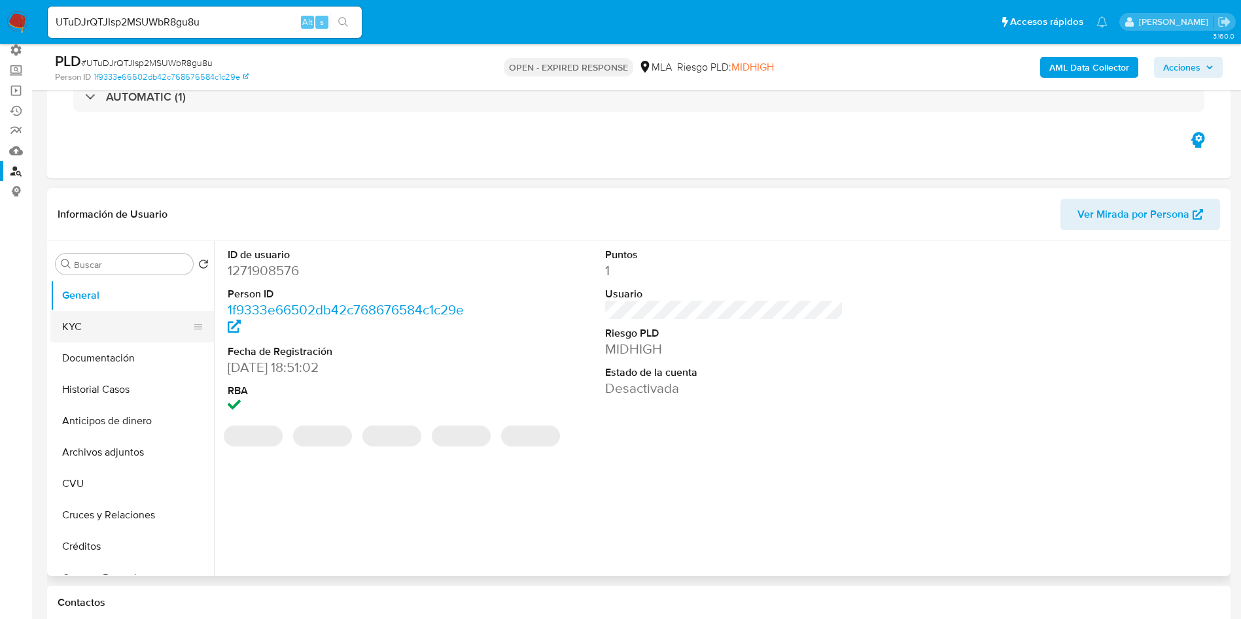
click at [75, 332] on button "KYC" at bounding box center [126, 326] width 153 height 31
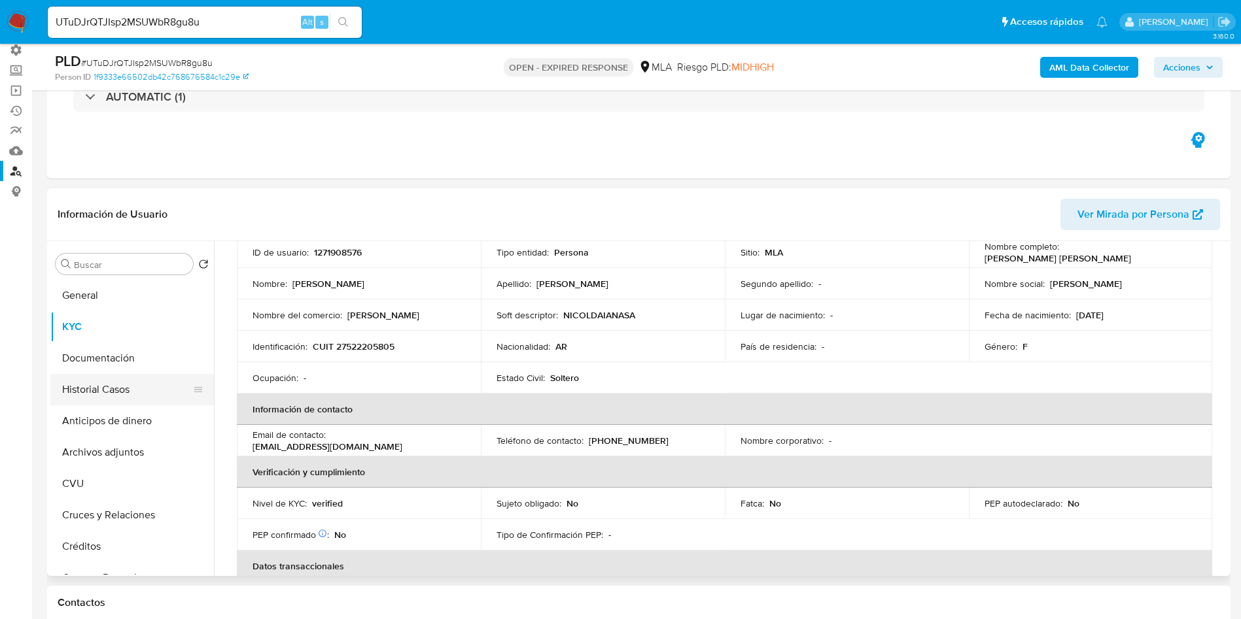
click at [112, 403] on button "Historial Casos" at bounding box center [126, 389] width 153 height 31
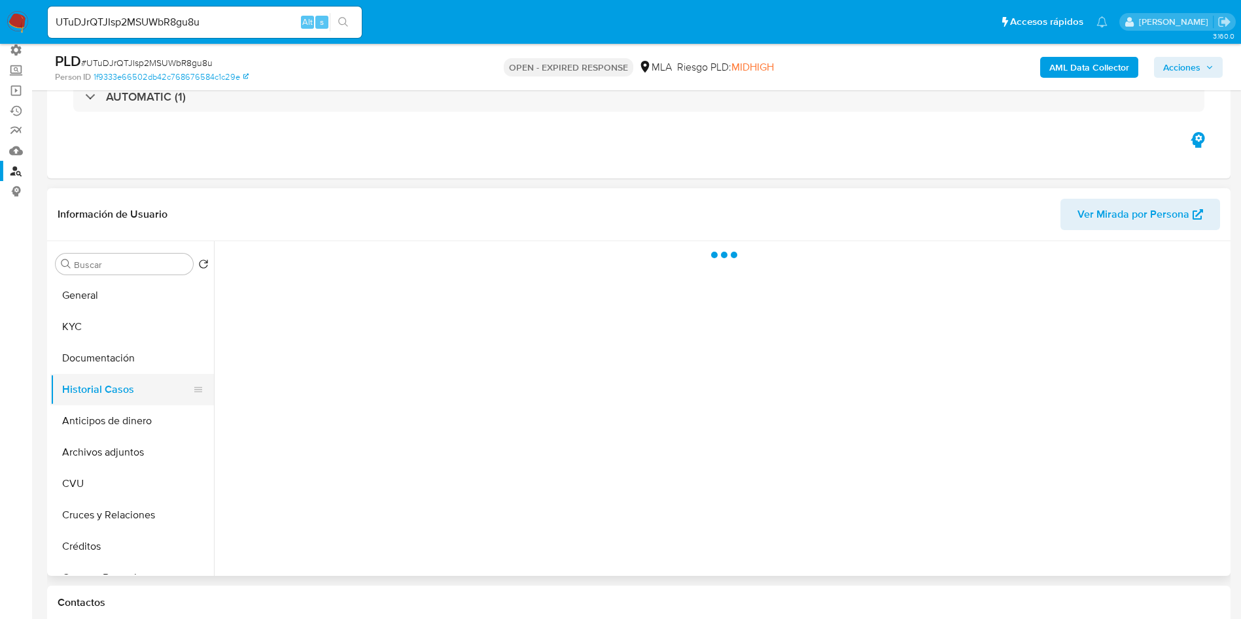
scroll to position [0, 0]
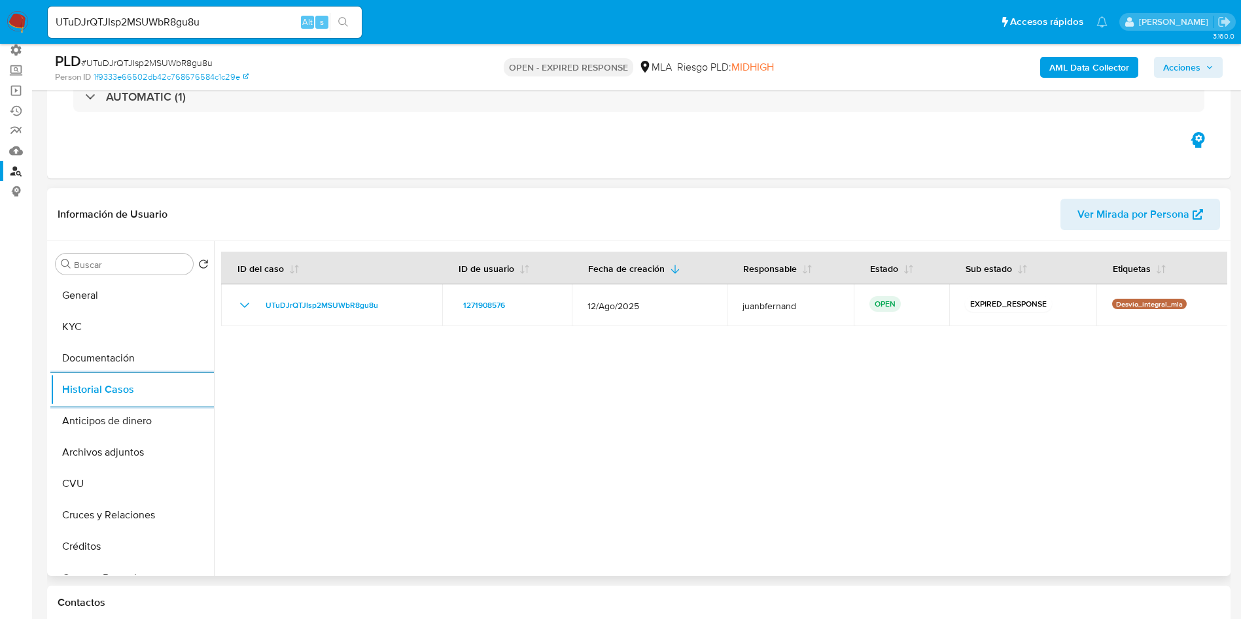
click at [747, 478] on div at bounding box center [720, 408] width 1013 height 335
click at [22, 173] on link "Buscador de personas" at bounding box center [78, 171] width 156 height 20
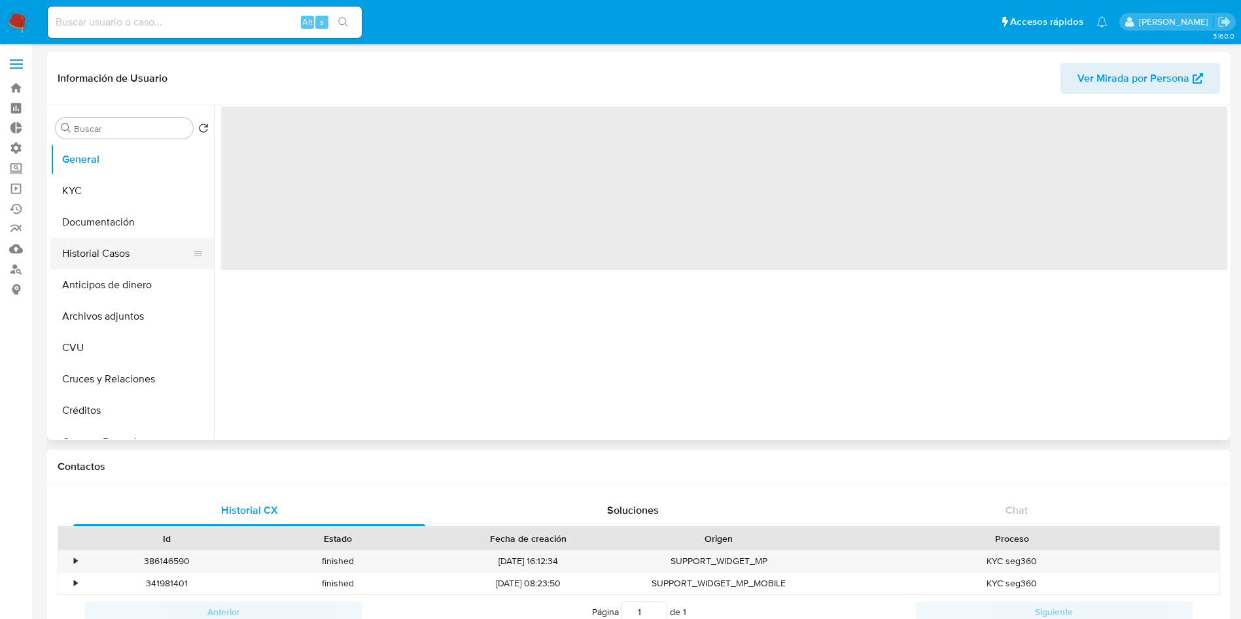
click at [106, 254] on button "Historial Casos" at bounding box center [126, 253] width 153 height 31
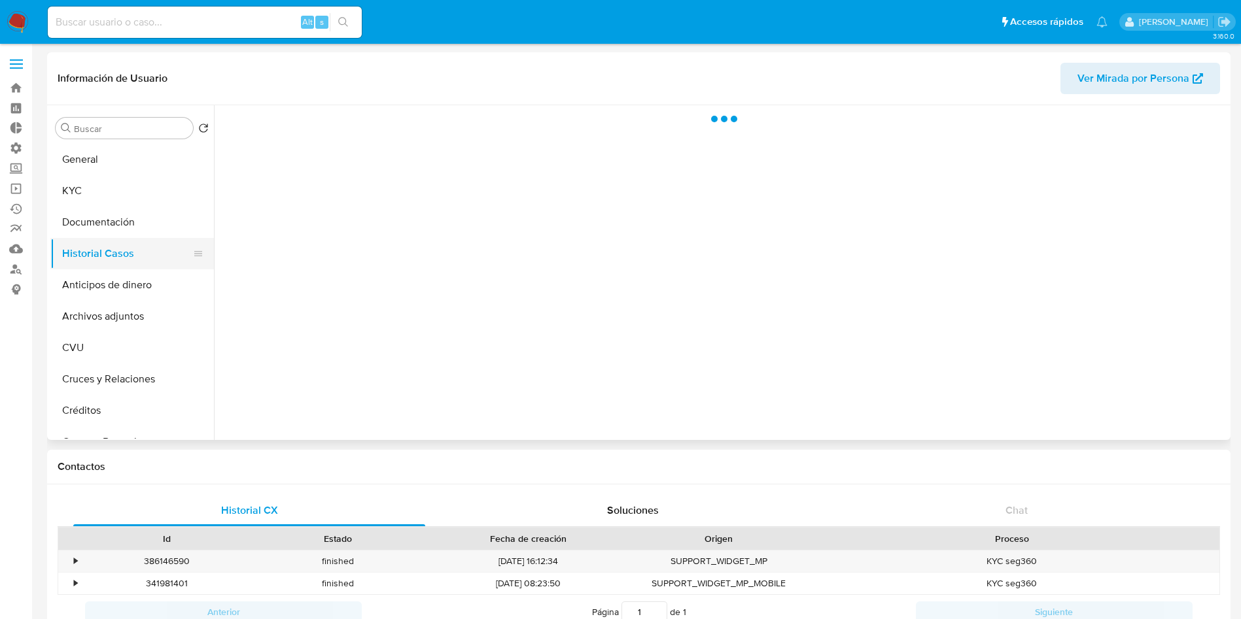
select select "10"
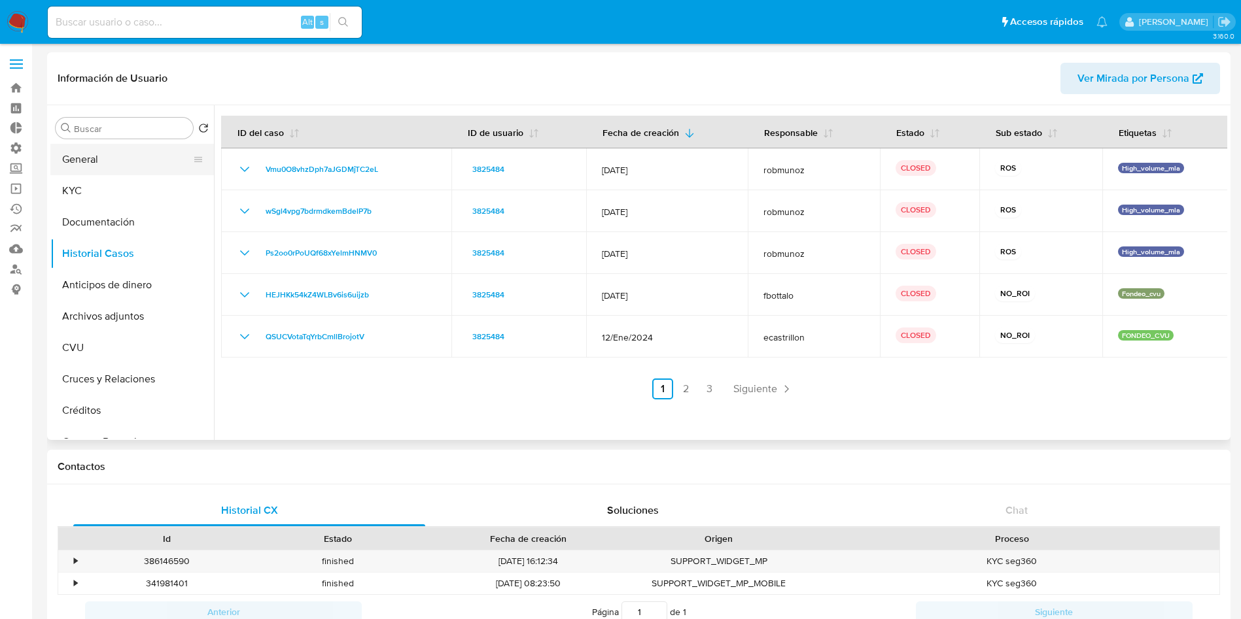
click at [112, 152] on button "General" at bounding box center [126, 159] width 153 height 31
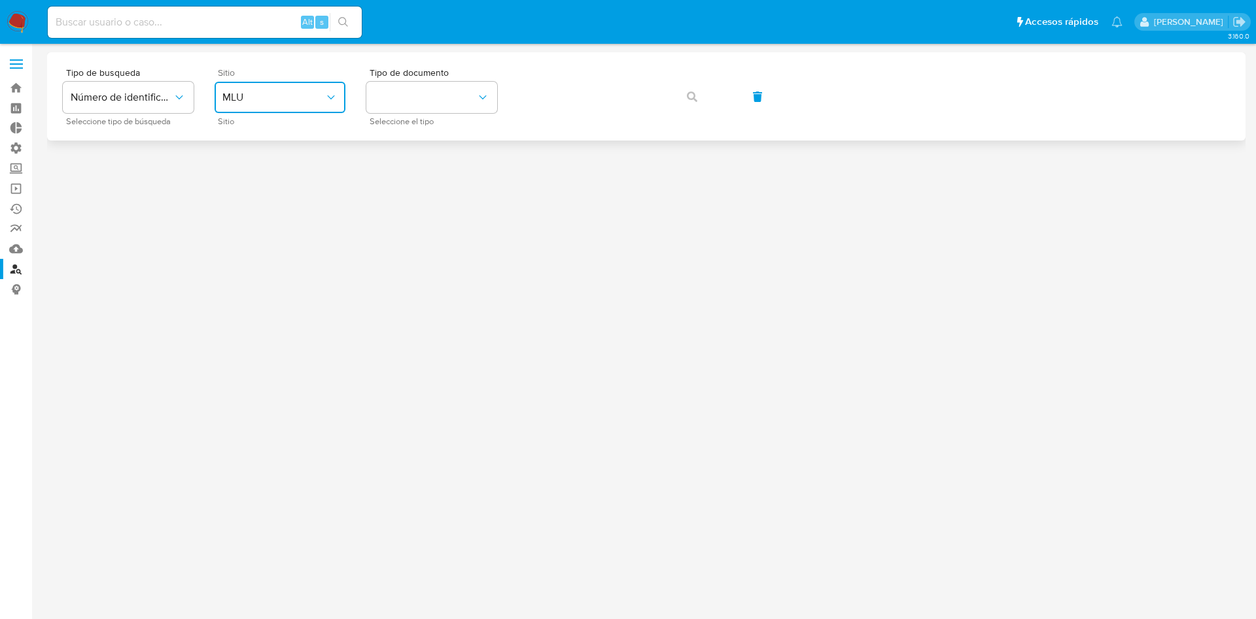
click at [256, 92] on span "MLU" at bounding box center [273, 97] width 102 height 13
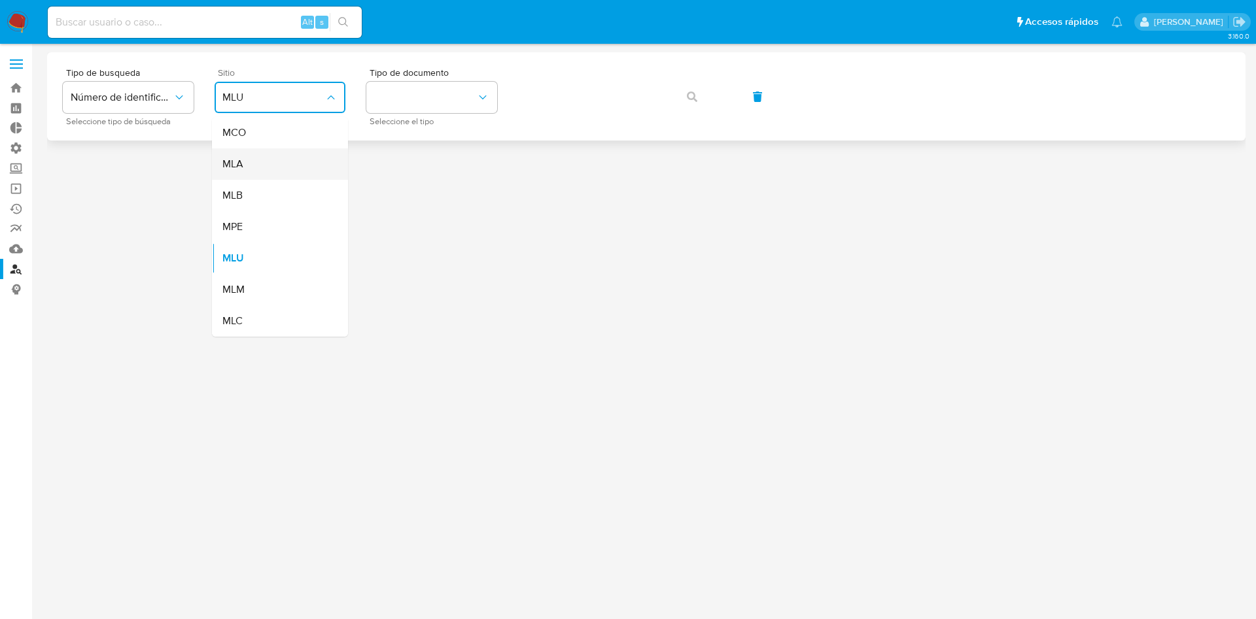
click at [239, 167] on span "MLA" at bounding box center [232, 164] width 21 height 13
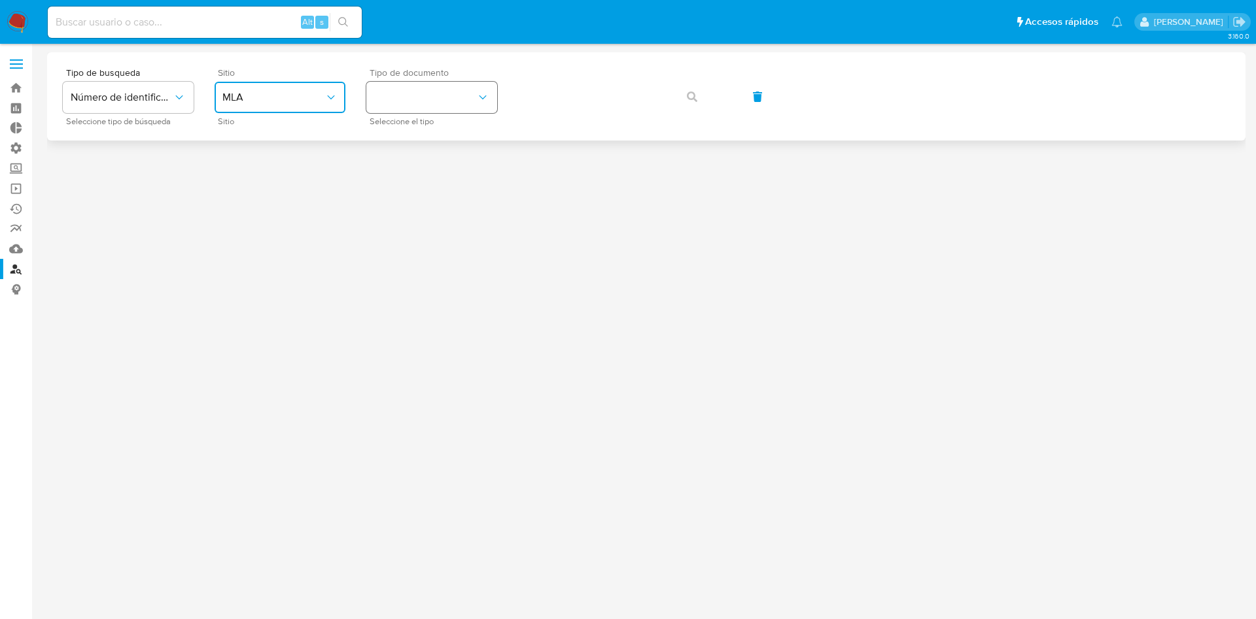
click at [407, 101] on button "identificationType" at bounding box center [431, 97] width 131 height 31
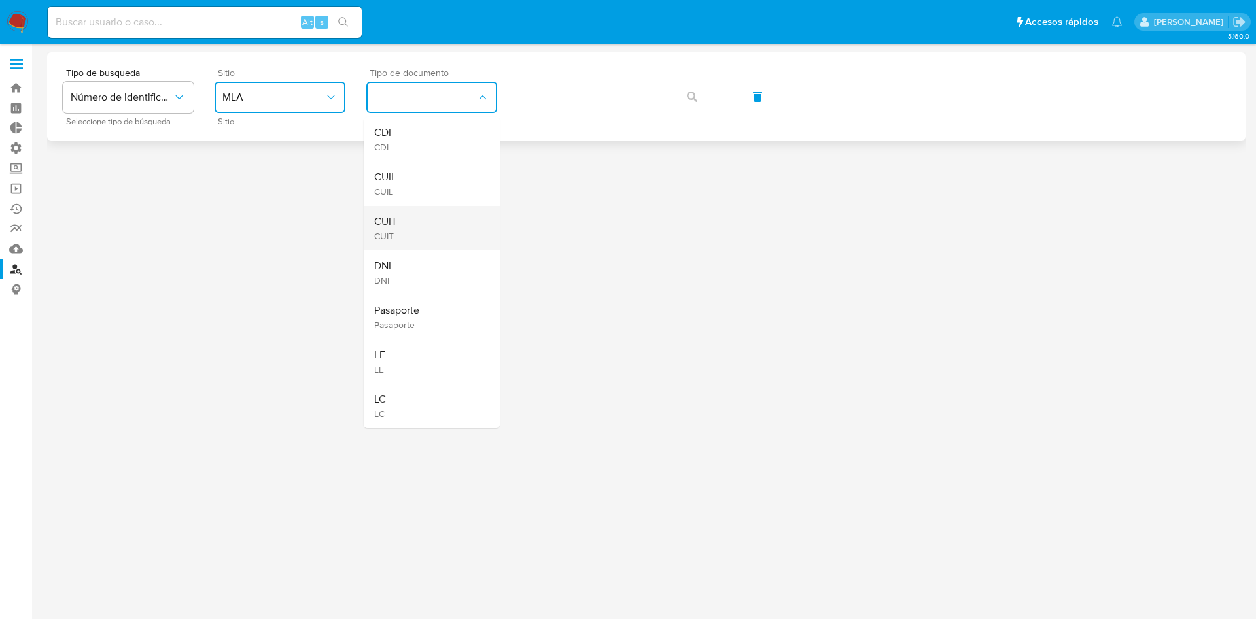
click at [422, 235] on div "CUIT CUIT" at bounding box center [427, 228] width 107 height 44
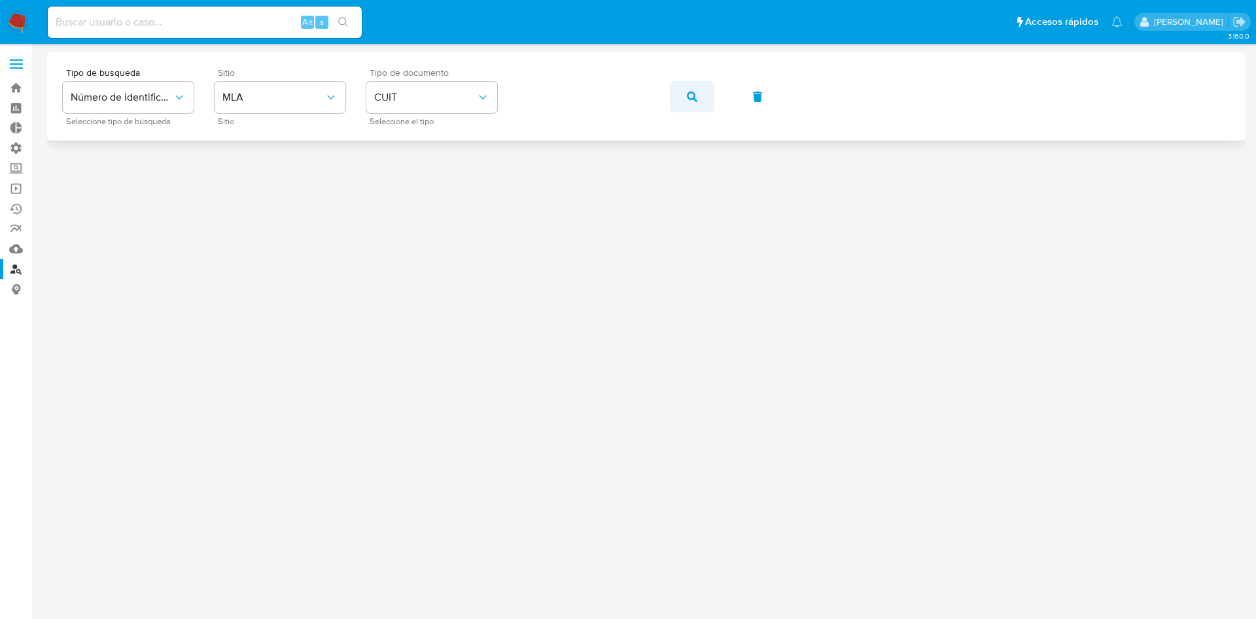
click at [690, 99] on icon "button" at bounding box center [692, 97] width 10 height 10
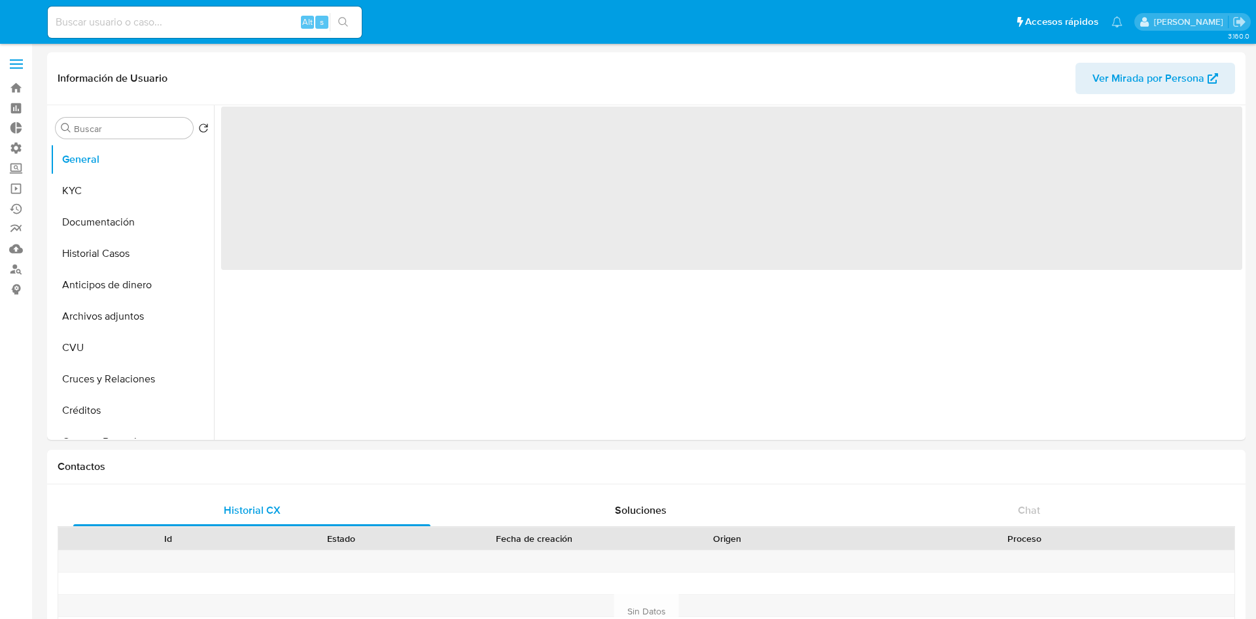
select select "10"
